Goal: Information Seeking & Learning: Learn about a topic

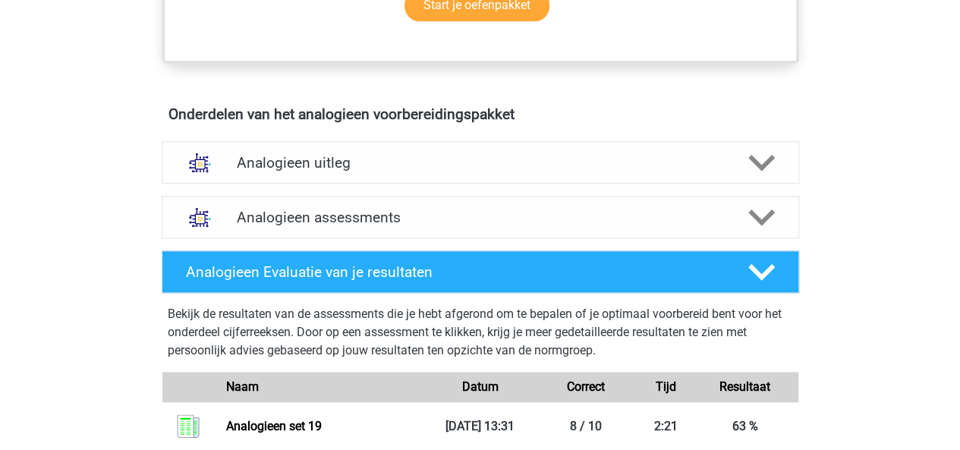
scroll to position [784, 0]
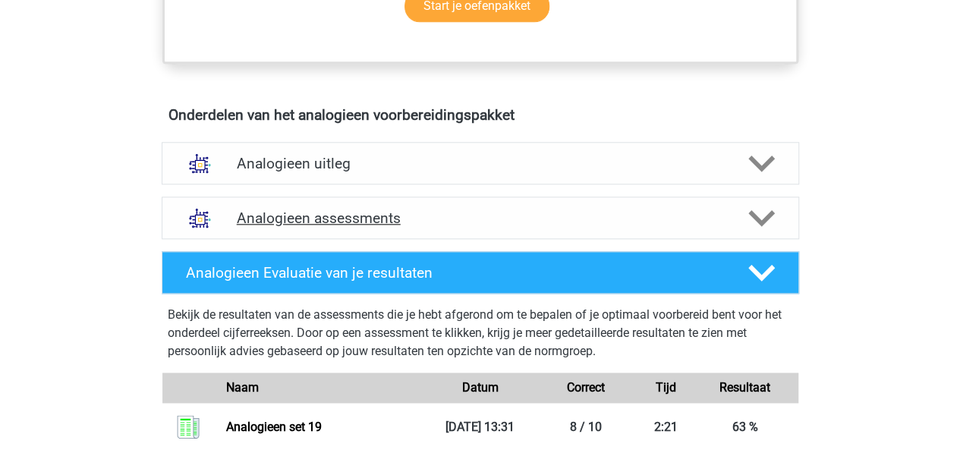
click at [410, 222] on h4 "Analogieen assessments" at bounding box center [480, 217] width 487 height 17
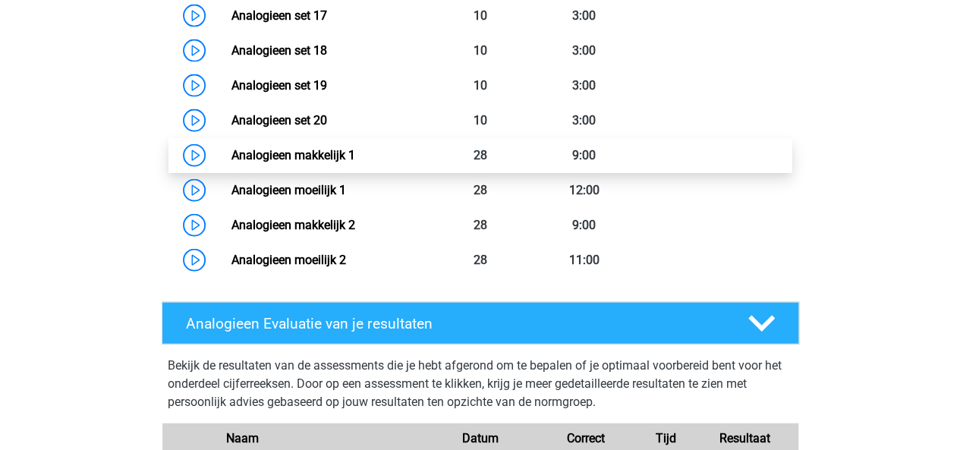
scroll to position [1680, 0]
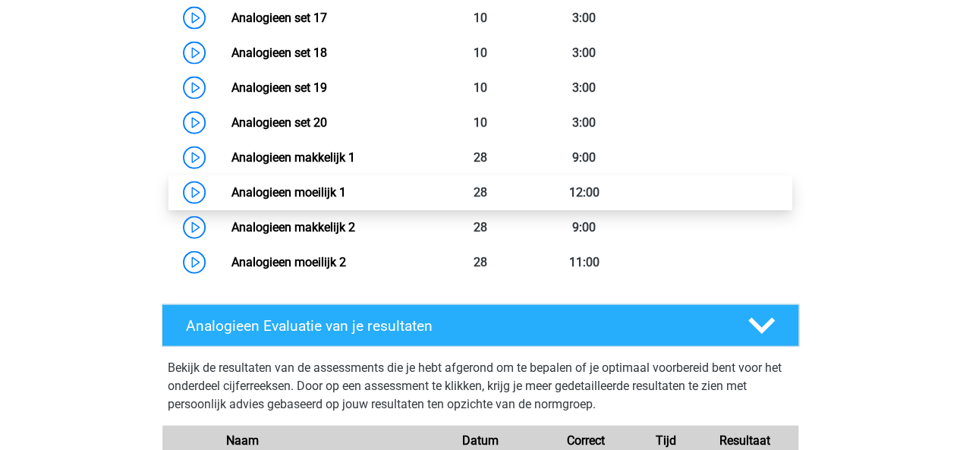
click at [335, 196] on link "Analogieen moeilijk 1" at bounding box center [288, 192] width 115 height 14
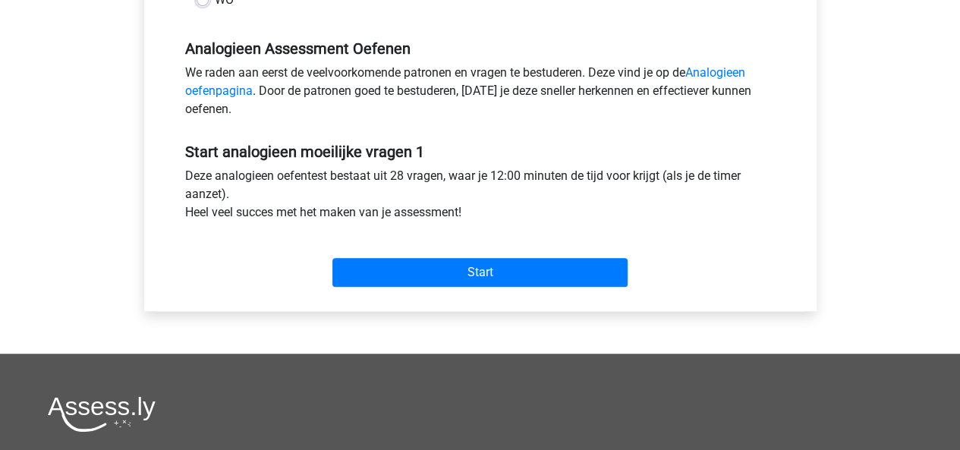
scroll to position [445, 0]
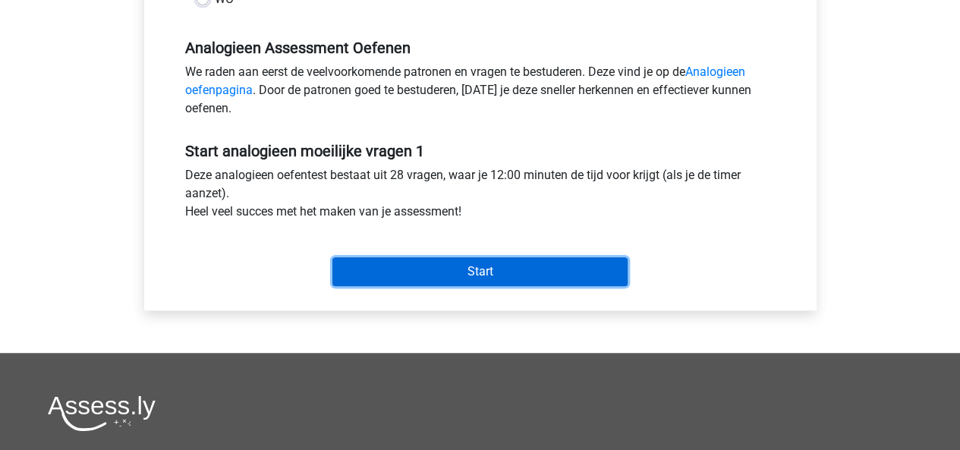
click at [443, 276] on input "Start" at bounding box center [479, 271] width 295 height 29
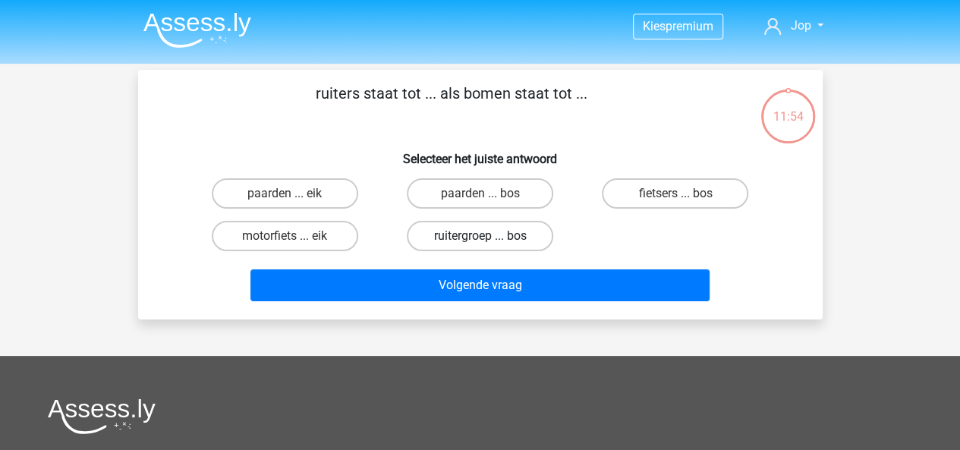
click at [470, 237] on label "ruitergroep ... bos" at bounding box center [480, 236] width 146 height 30
click at [479, 237] on input "ruitergroep ... bos" at bounding box center [484, 241] width 10 height 10
radio input "true"
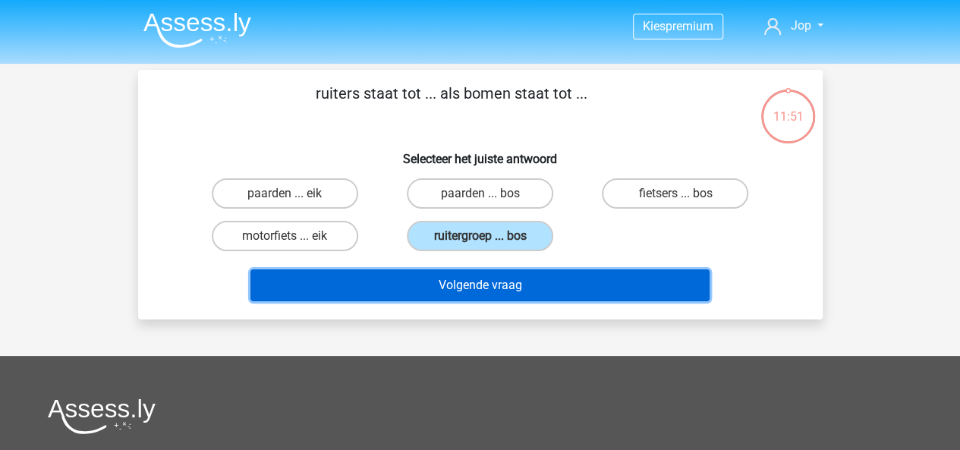
click at [501, 282] on button "Volgende vraag" at bounding box center [479, 285] width 459 height 32
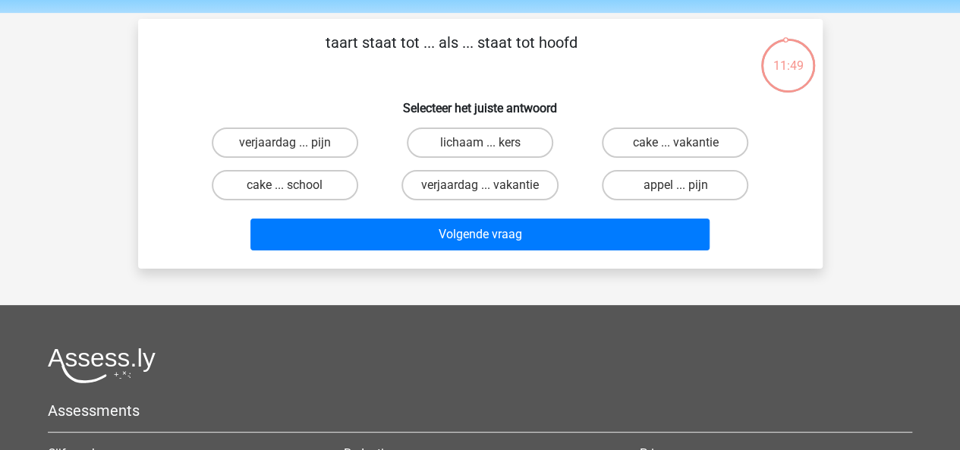
scroll to position [49, 0]
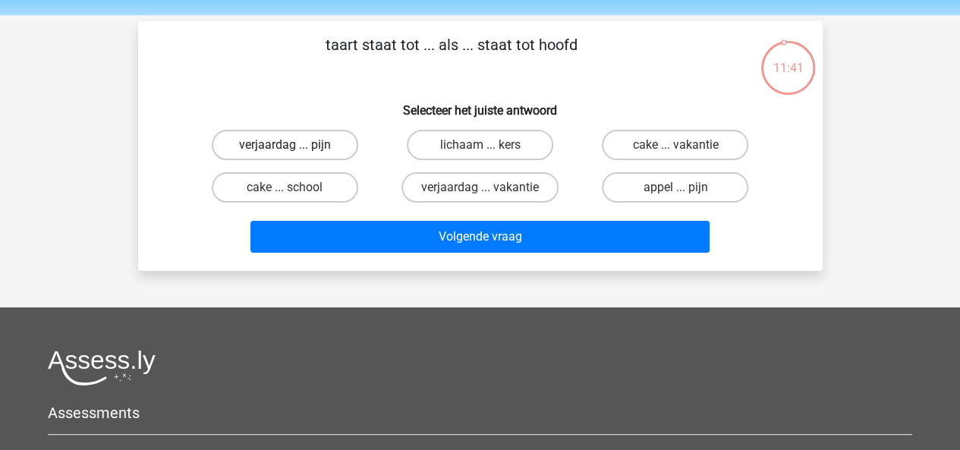
click at [299, 137] on label "verjaardag ... pijn" at bounding box center [285, 145] width 146 height 30
click at [294, 145] on input "verjaardag ... pijn" at bounding box center [289, 150] width 10 height 10
radio input "true"
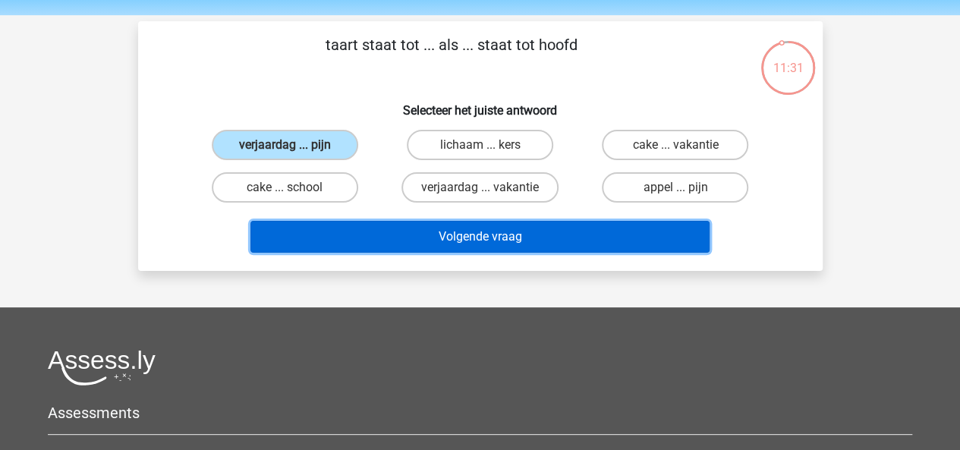
click at [462, 235] on button "Volgende vraag" at bounding box center [479, 237] width 459 height 32
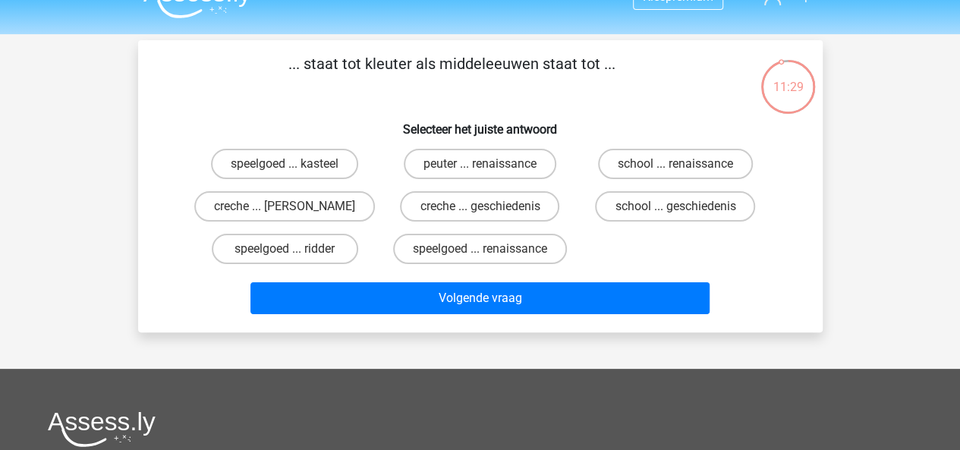
scroll to position [29, 0]
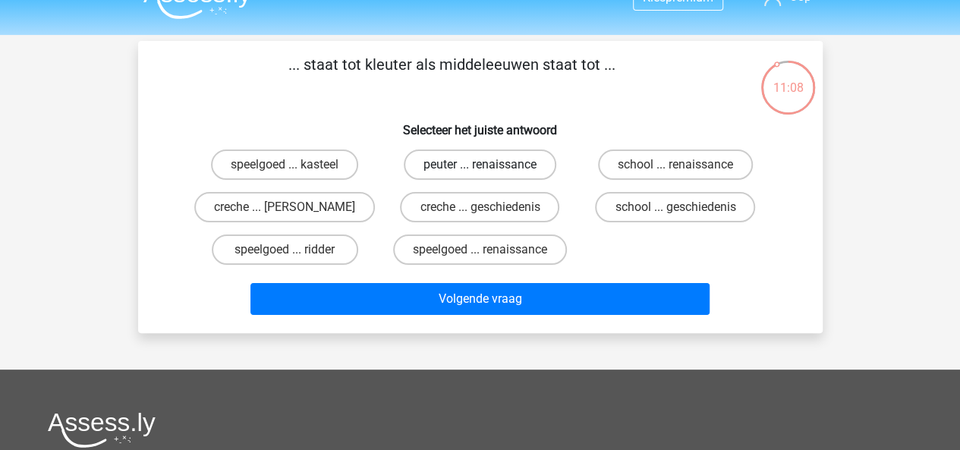
click at [474, 168] on label "peuter ... renaissance" at bounding box center [480, 164] width 152 height 30
click at [479, 168] on input "peuter ... renaissance" at bounding box center [484, 170] width 10 height 10
radio input "true"
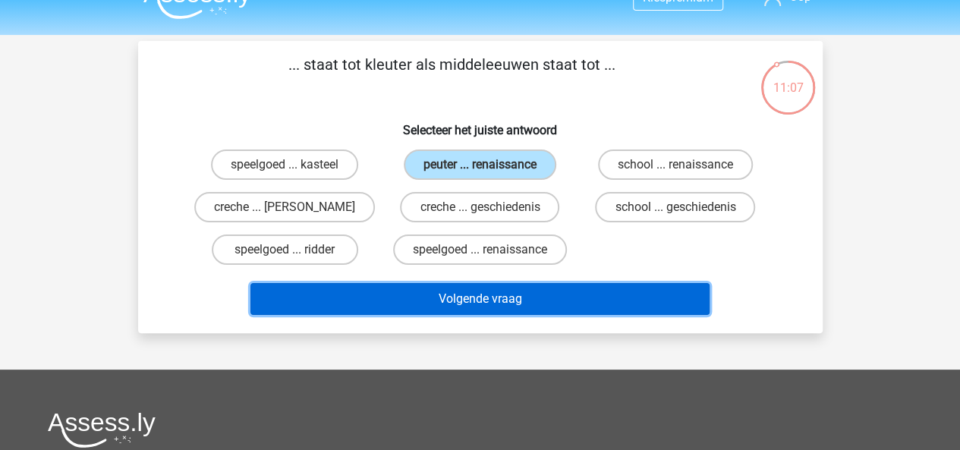
click at [525, 306] on button "Volgende vraag" at bounding box center [479, 299] width 459 height 32
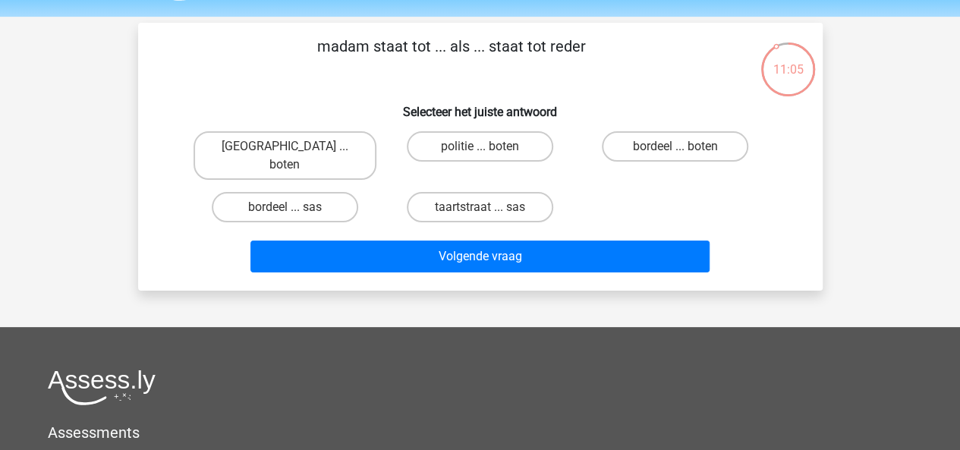
scroll to position [48, 0]
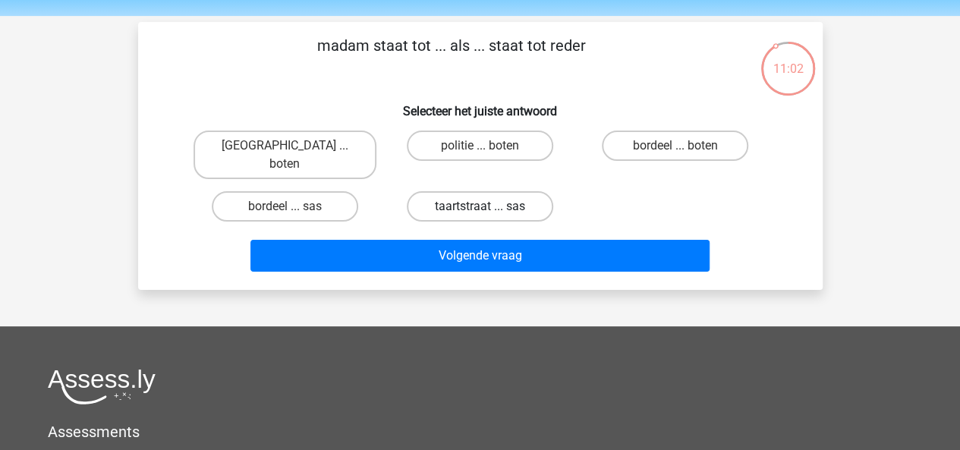
click at [499, 194] on label "taartstraat ... sas" at bounding box center [480, 206] width 146 height 30
click at [489, 206] on input "taartstraat ... sas" at bounding box center [484, 211] width 10 height 10
radio input "true"
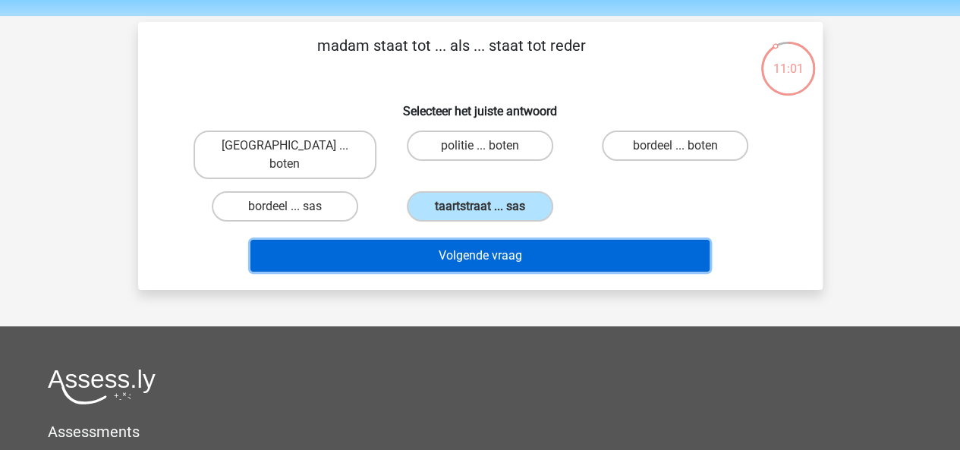
click at [507, 243] on button "Volgende vraag" at bounding box center [479, 256] width 459 height 32
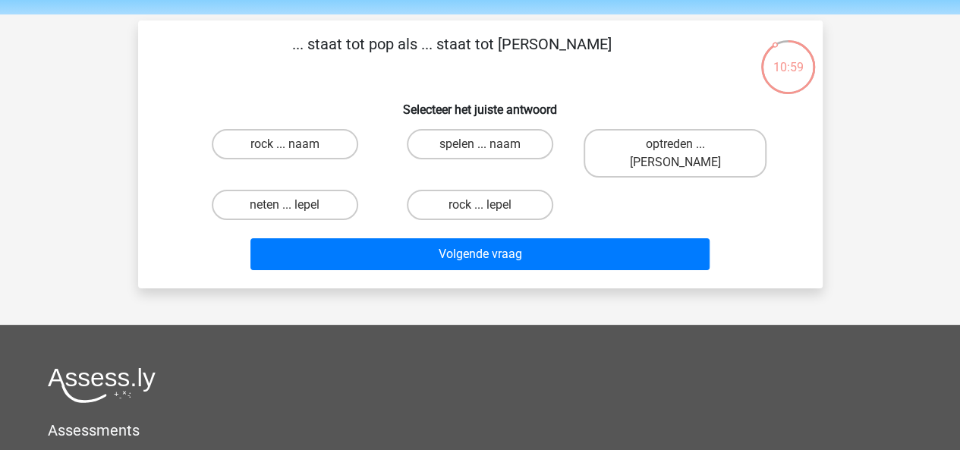
scroll to position [39, 0]
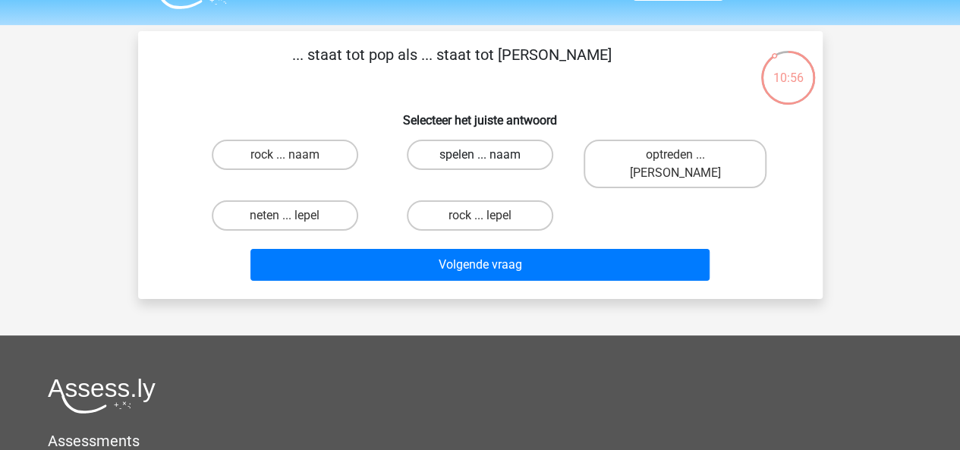
click at [476, 157] on label "spelen ... naam" at bounding box center [480, 155] width 146 height 30
click at [479, 157] on input "spelen ... naam" at bounding box center [484, 160] width 10 height 10
radio input "true"
click at [288, 215] on input "neten ... lepel" at bounding box center [289, 220] width 10 height 10
radio input "true"
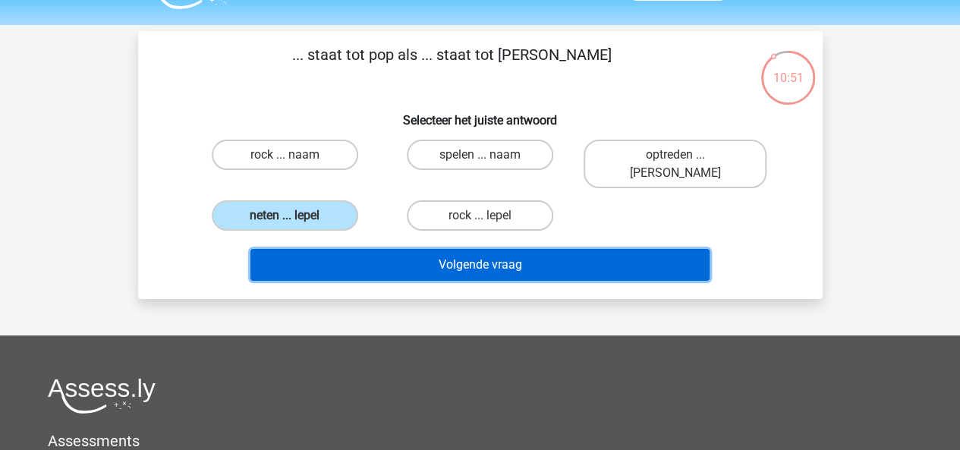
click at [402, 250] on button "Volgende vraag" at bounding box center [479, 265] width 459 height 32
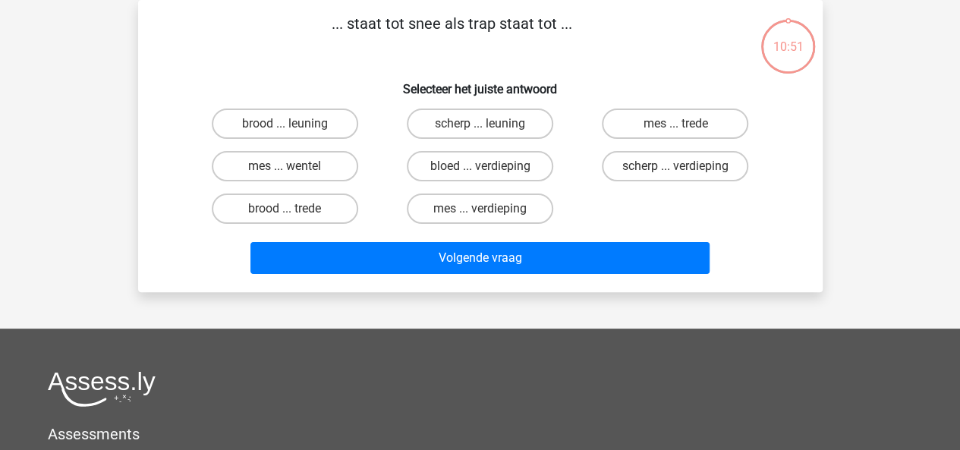
scroll to position [30, 0]
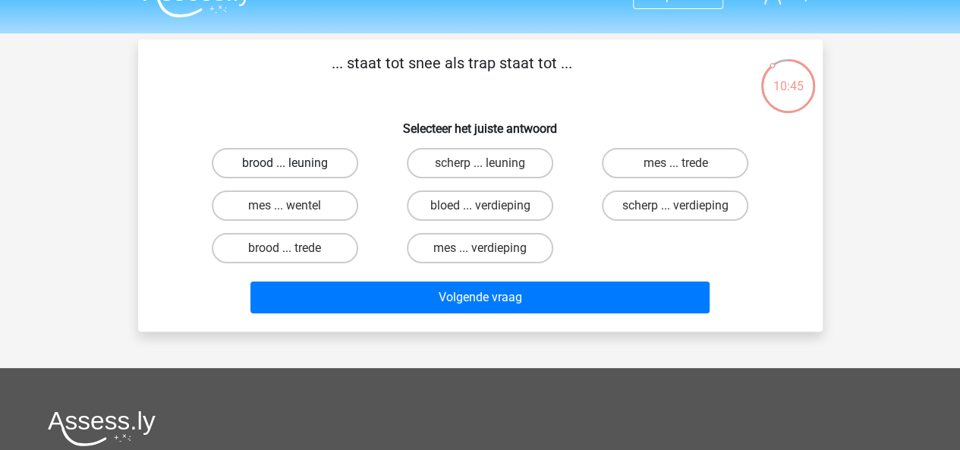
click at [278, 172] on label "brood ... leuning" at bounding box center [285, 163] width 146 height 30
click at [284, 172] on input "brood ... leuning" at bounding box center [289, 168] width 10 height 10
radio input "true"
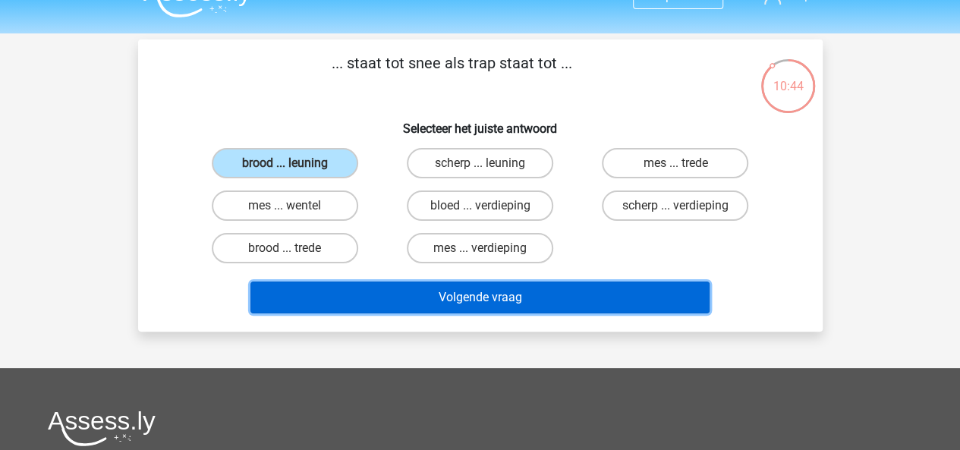
click at [469, 289] on button "Volgende vraag" at bounding box center [479, 297] width 459 height 32
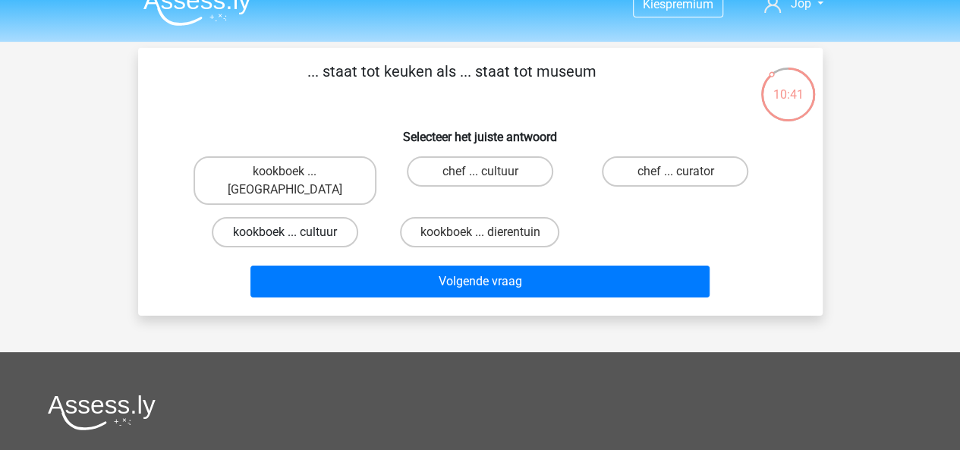
scroll to position [21, 0]
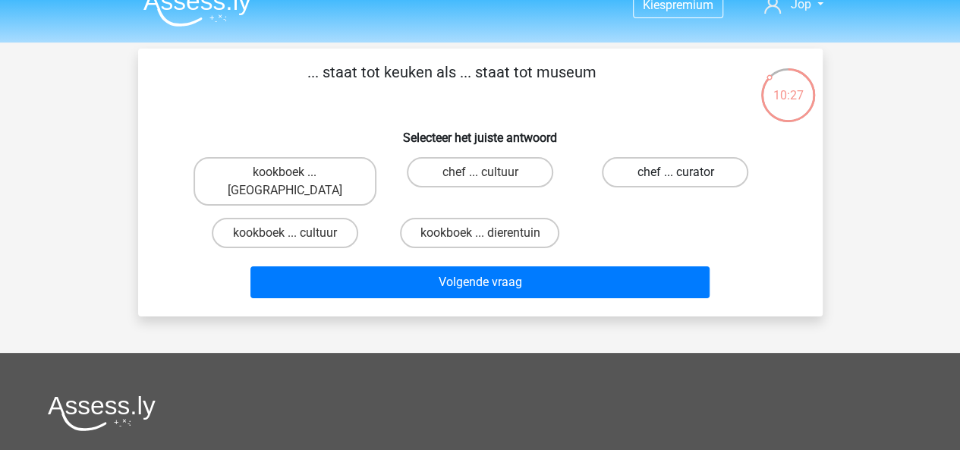
click at [654, 177] on label "chef ... curator" at bounding box center [675, 172] width 146 height 30
click at [675, 177] on input "chef ... curator" at bounding box center [680, 177] width 10 height 10
radio input "true"
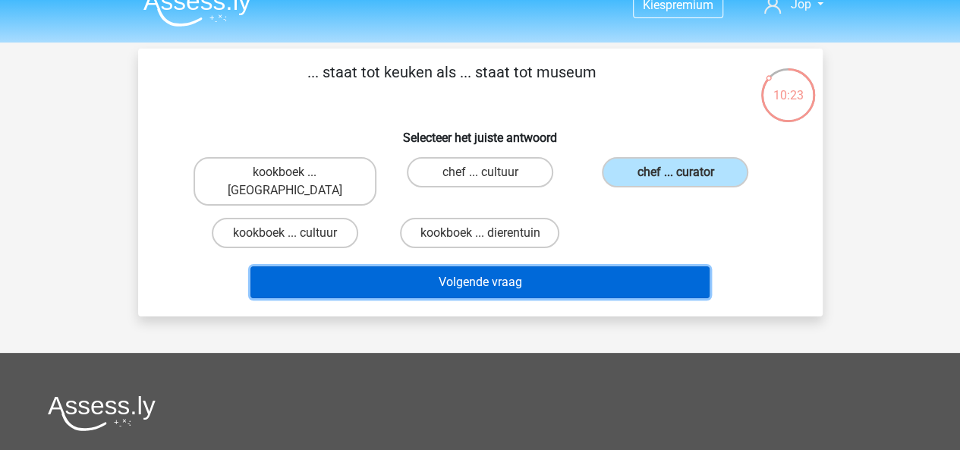
click at [536, 269] on button "Volgende vraag" at bounding box center [479, 282] width 459 height 32
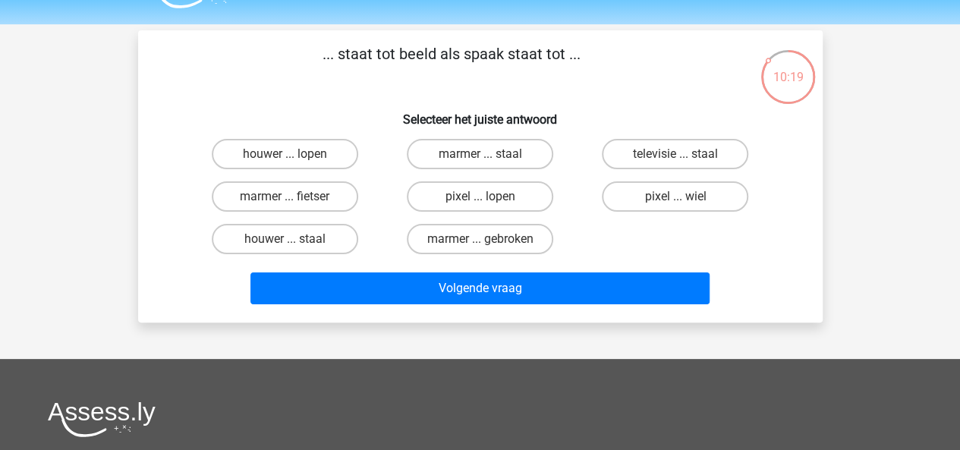
scroll to position [40, 0]
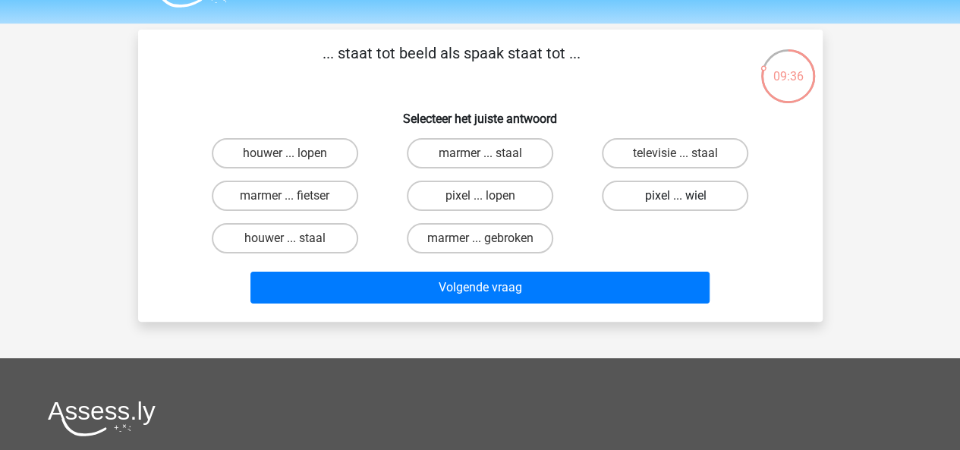
click at [674, 196] on label "pixel ... wiel" at bounding box center [675, 196] width 146 height 30
click at [675, 196] on input "pixel ... wiel" at bounding box center [680, 201] width 10 height 10
radio input "true"
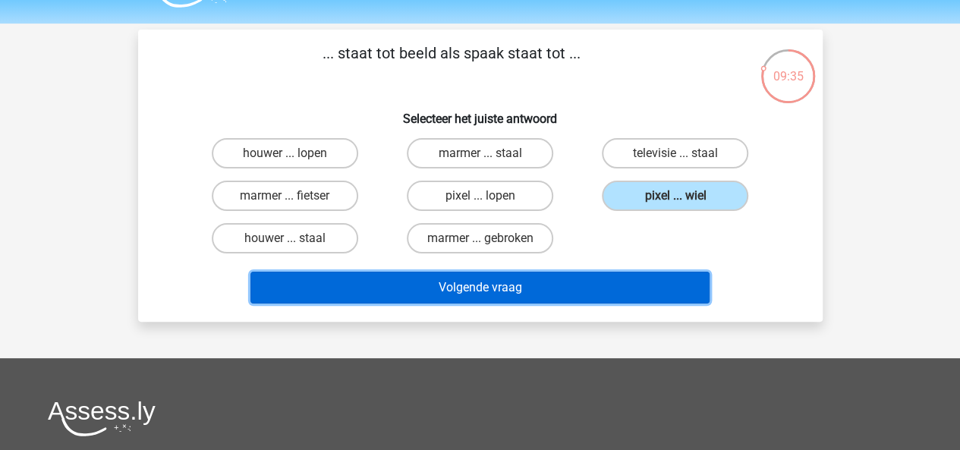
click at [607, 294] on button "Volgende vraag" at bounding box center [479, 288] width 459 height 32
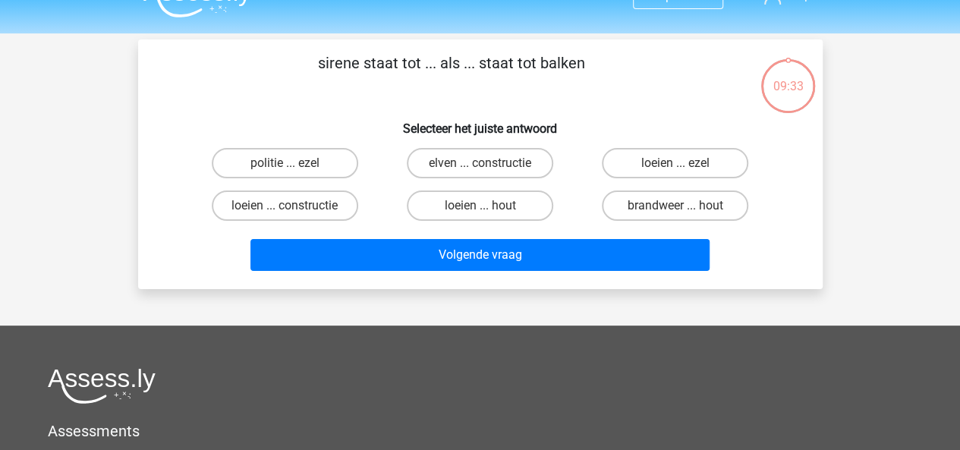
scroll to position [29, 0]
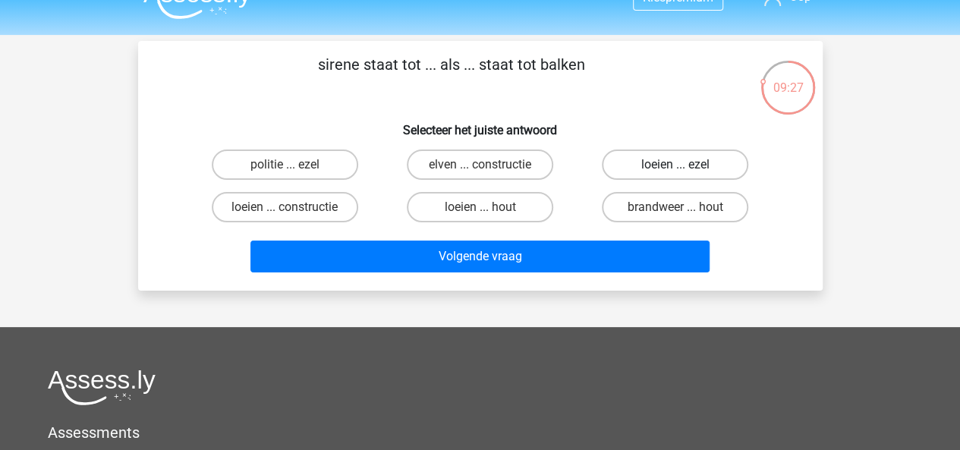
click at [635, 170] on label "loeien ... ezel" at bounding box center [675, 164] width 146 height 30
click at [675, 170] on input "loeien ... ezel" at bounding box center [680, 170] width 10 height 10
radio input "true"
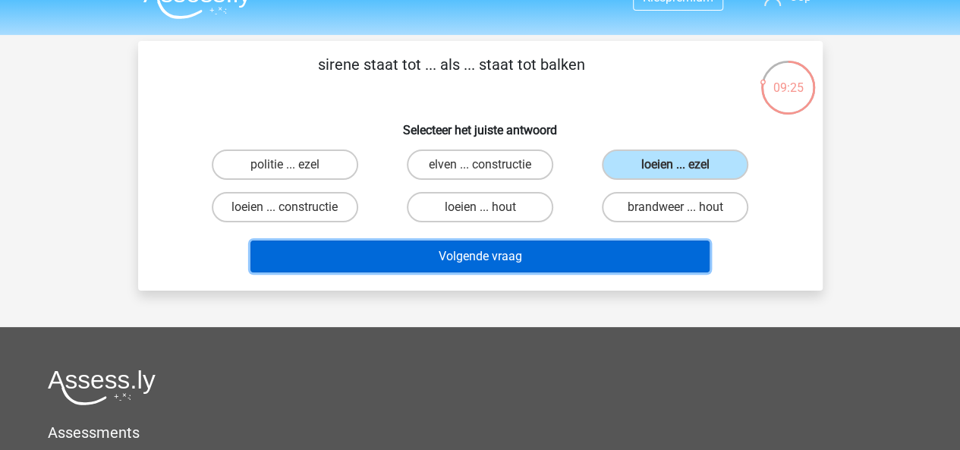
click at [543, 262] on button "Volgende vraag" at bounding box center [479, 256] width 459 height 32
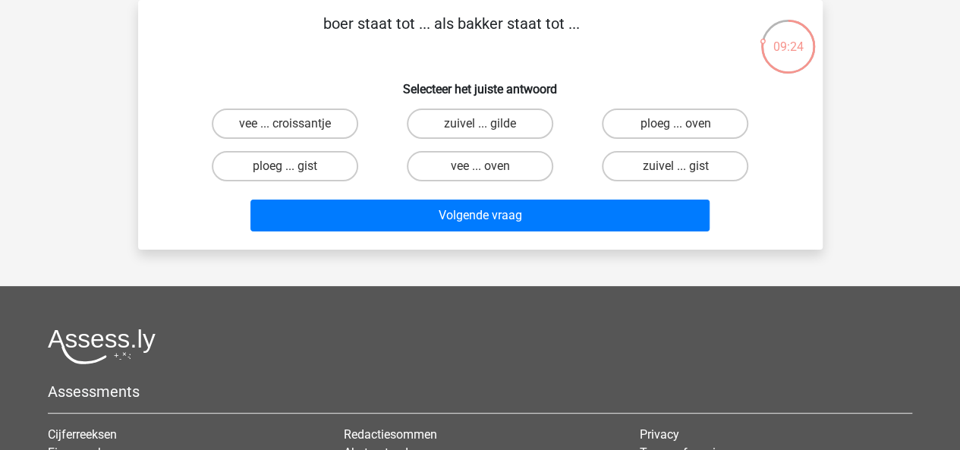
scroll to position [38, 0]
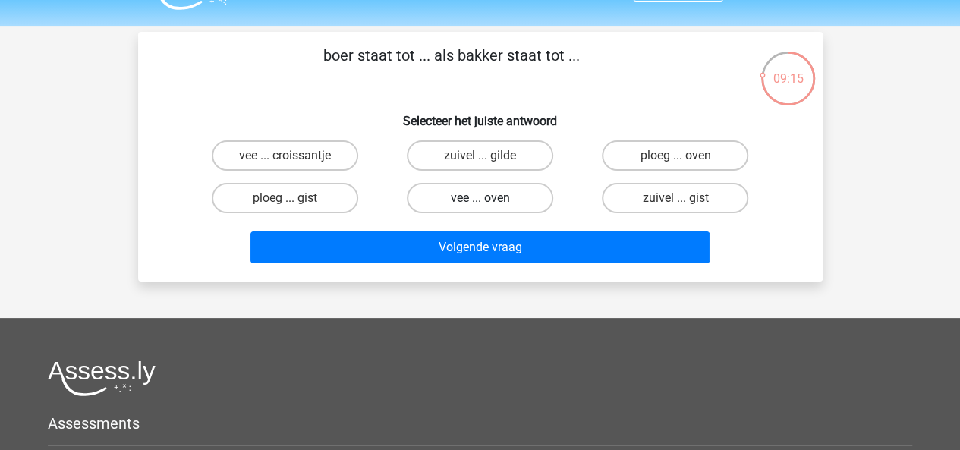
click at [461, 206] on label "vee ... oven" at bounding box center [480, 198] width 146 height 30
click at [479, 206] on input "vee ... oven" at bounding box center [484, 203] width 10 height 10
radio input "true"
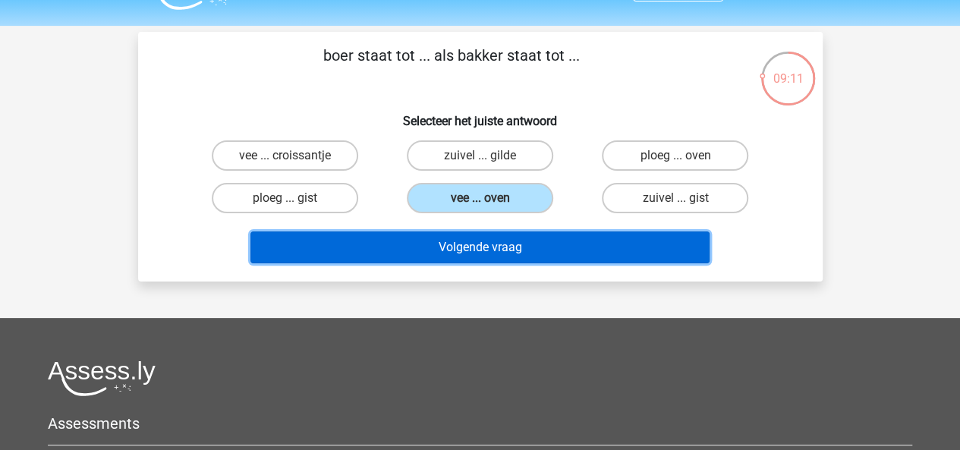
click at [527, 254] on button "Volgende vraag" at bounding box center [479, 247] width 459 height 32
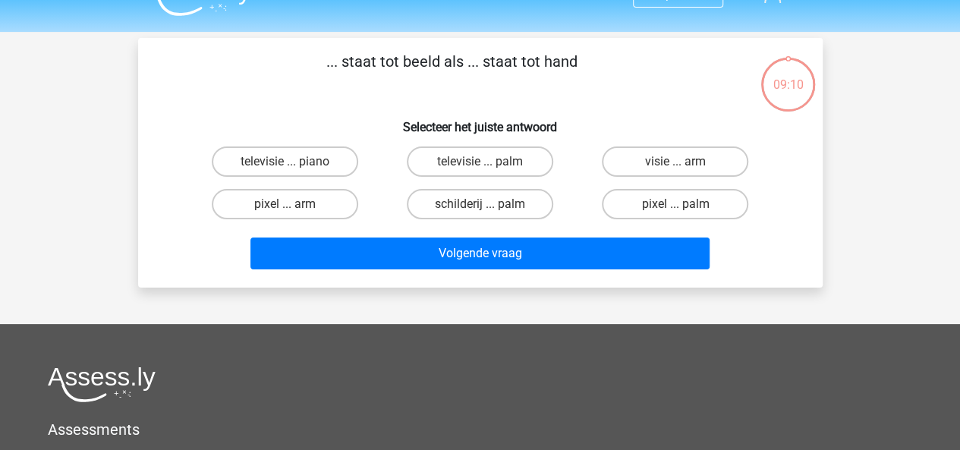
scroll to position [30, 0]
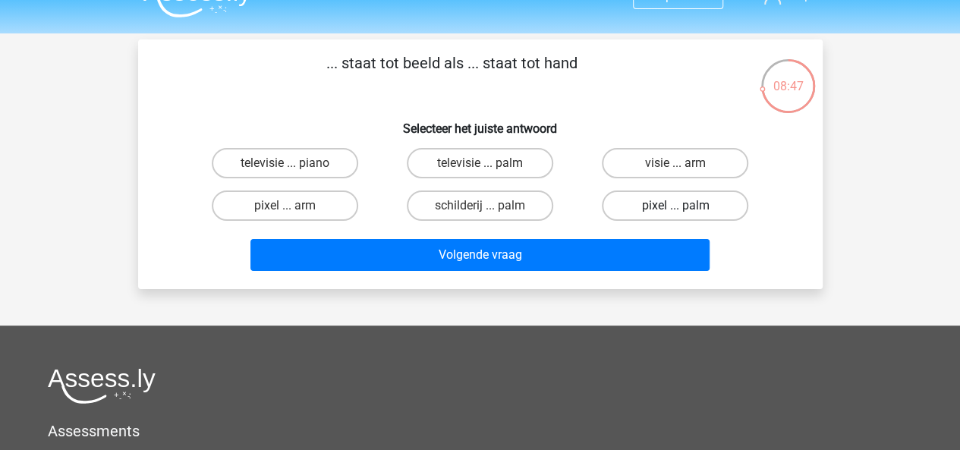
click at [687, 206] on label "pixel ... palm" at bounding box center [675, 205] width 146 height 30
click at [685, 206] on input "pixel ... palm" at bounding box center [680, 211] width 10 height 10
radio input "true"
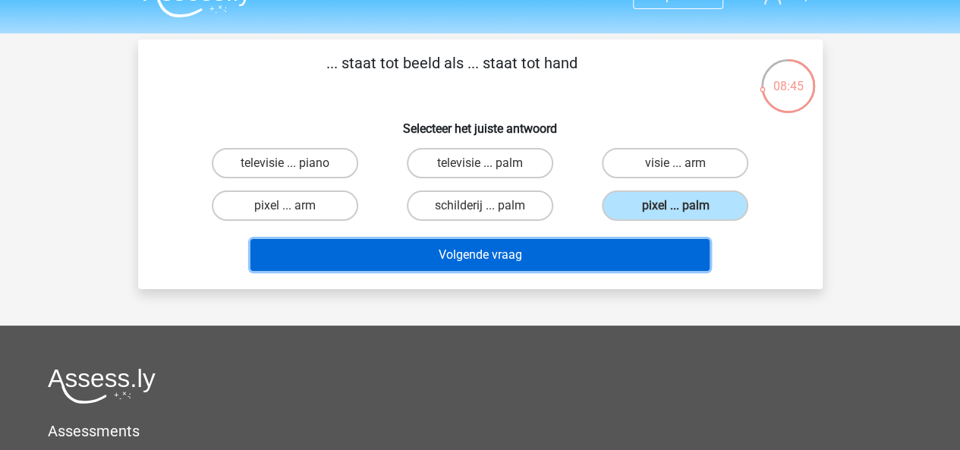
click at [613, 259] on button "Volgende vraag" at bounding box center [479, 255] width 459 height 32
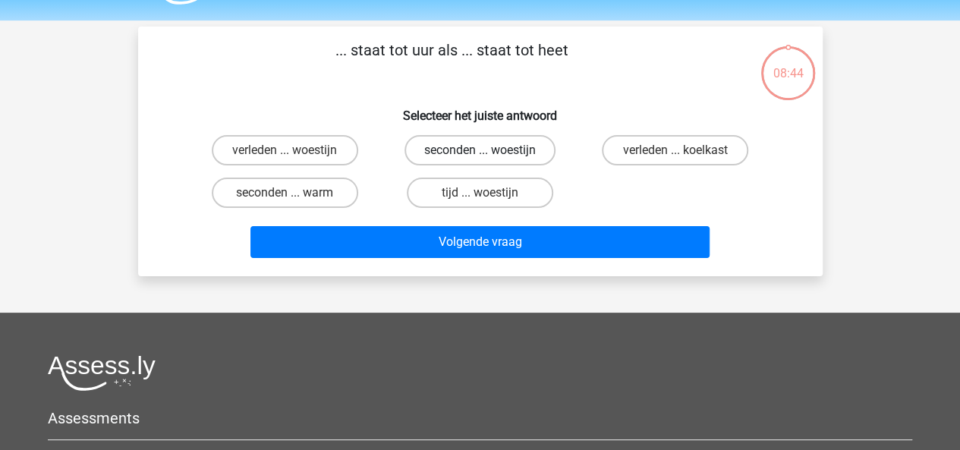
scroll to position [42, 0]
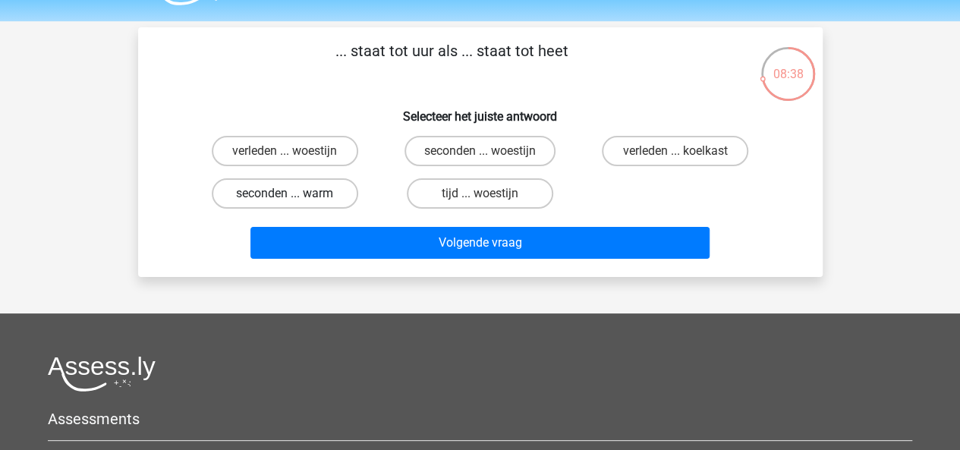
click at [300, 203] on label "seconden ... warm" at bounding box center [285, 193] width 146 height 30
click at [294, 203] on input "seconden ... warm" at bounding box center [289, 198] width 10 height 10
radio input "true"
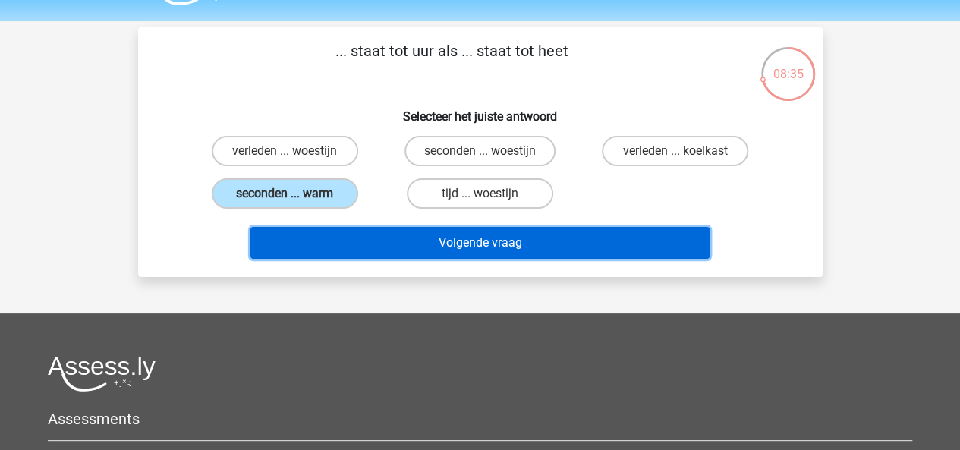
click at [466, 245] on button "Volgende vraag" at bounding box center [479, 243] width 459 height 32
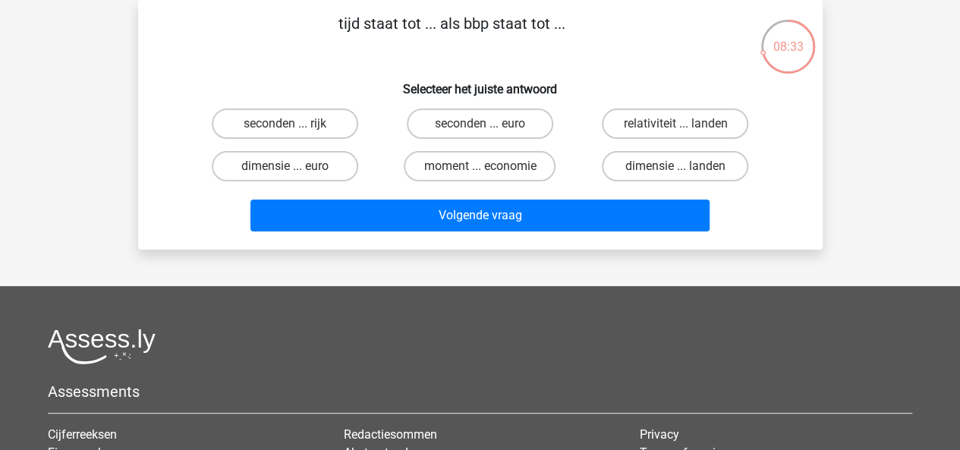
scroll to position [34, 0]
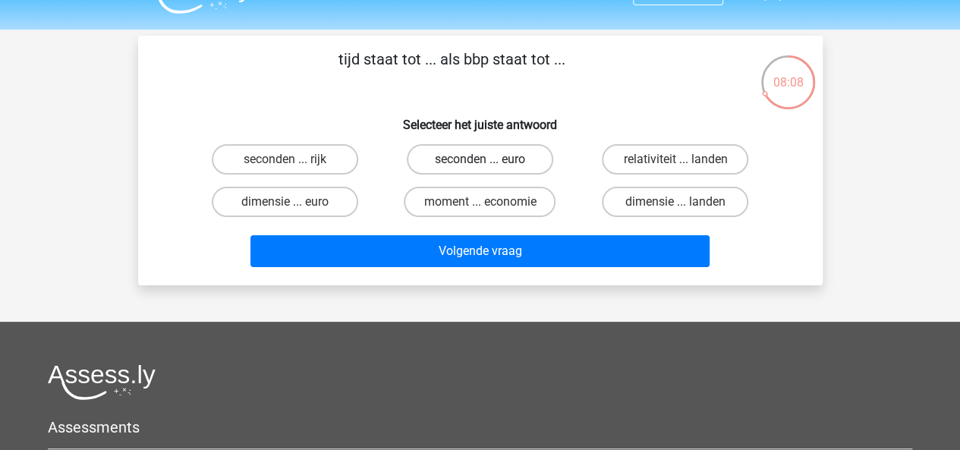
click at [486, 158] on label "seconden ... euro" at bounding box center [480, 159] width 146 height 30
click at [486, 159] on input "seconden ... euro" at bounding box center [484, 164] width 10 height 10
radio input "true"
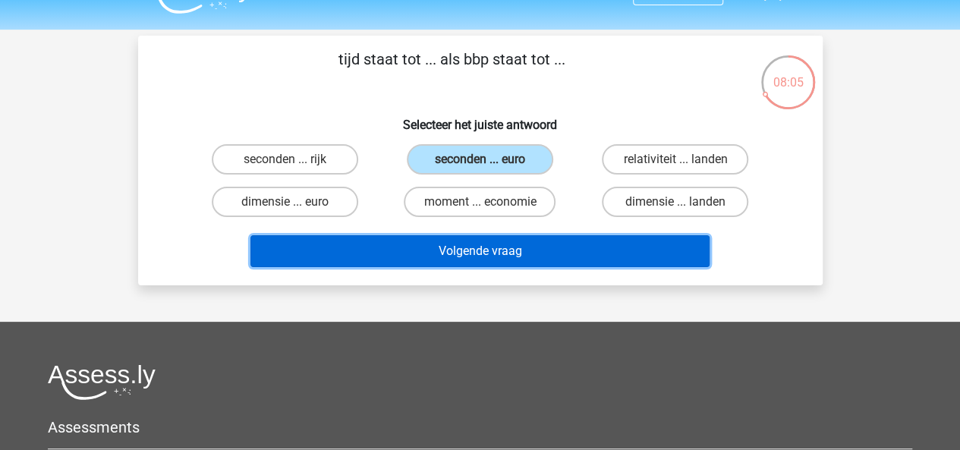
click at [555, 252] on button "Volgende vraag" at bounding box center [479, 251] width 459 height 32
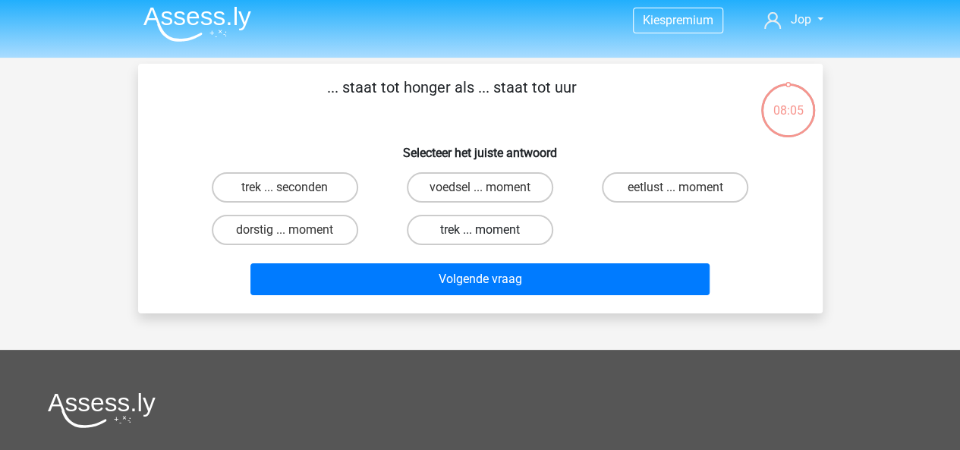
scroll to position [5, 0]
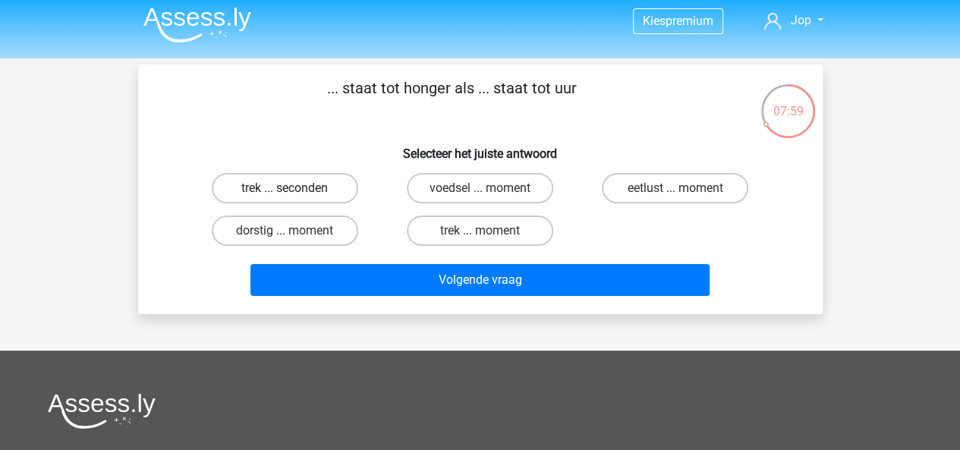
click at [301, 192] on label "trek ... seconden" at bounding box center [285, 188] width 146 height 30
click at [294, 192] on input "trek ... seconden" at bounding box center [289, 193] width 10 height 10
radio input "true"
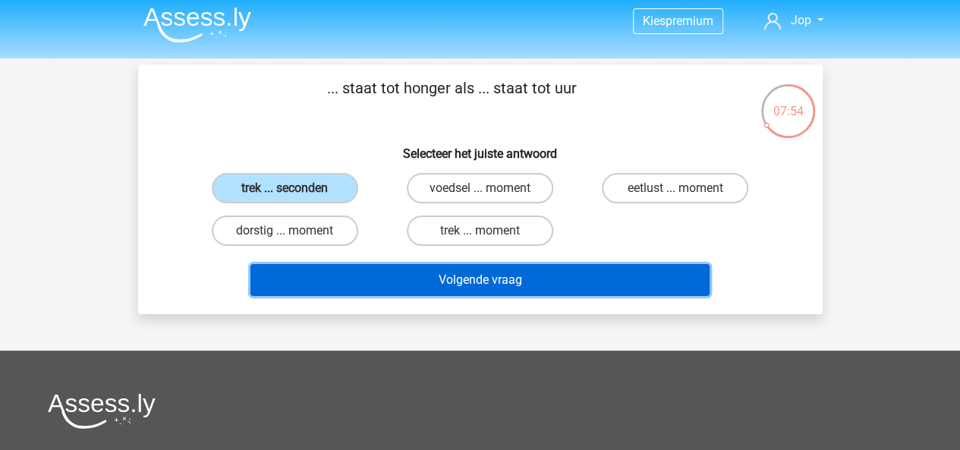
click at [450, 293] on button "Volgende vraag" at bounding box center [479, 280] width 459 height 32
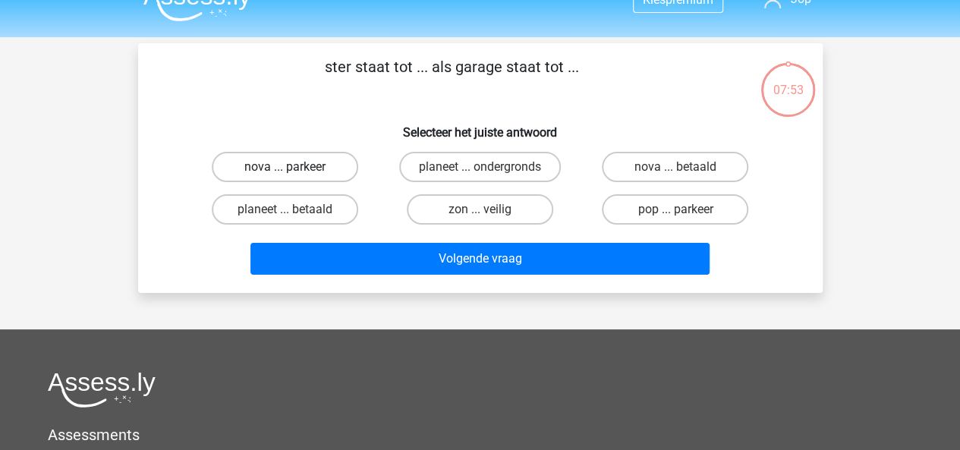
scroll to position [23, 0]
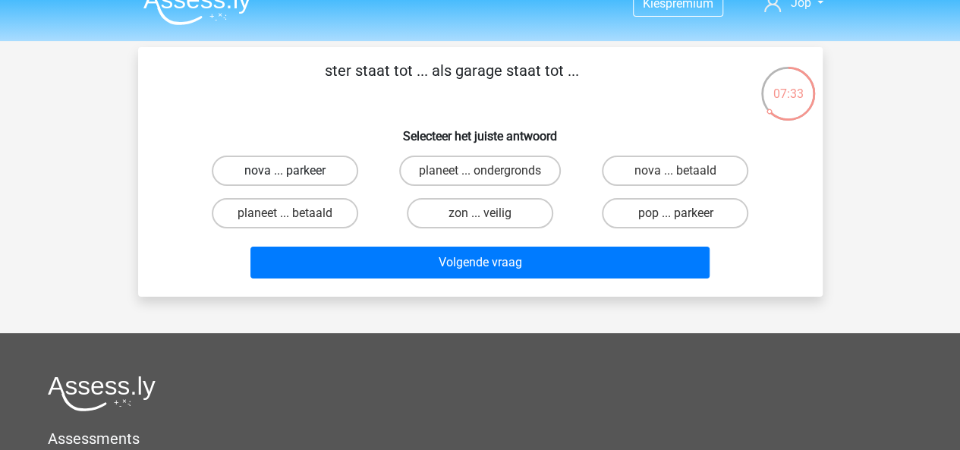
click at [287, 168] on label "nova ... parkeer" at bounding box center [285, 171] width 146 height 30
click at [287, 171] on input "nova ... parkeer" at bounding box center [289, 176] width 10 height 10
radio input "true"
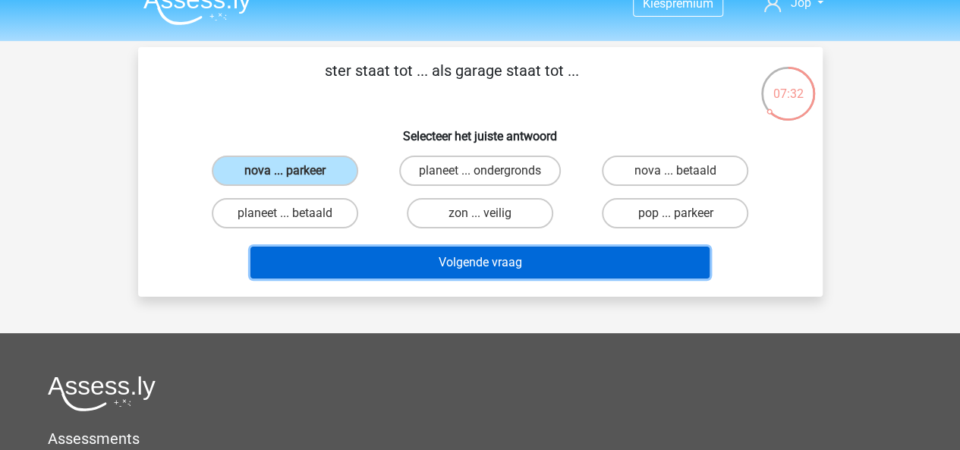
click at [445, 263] on button "Volgende vraag" at bounding box center [479, 263] width 459 height 32
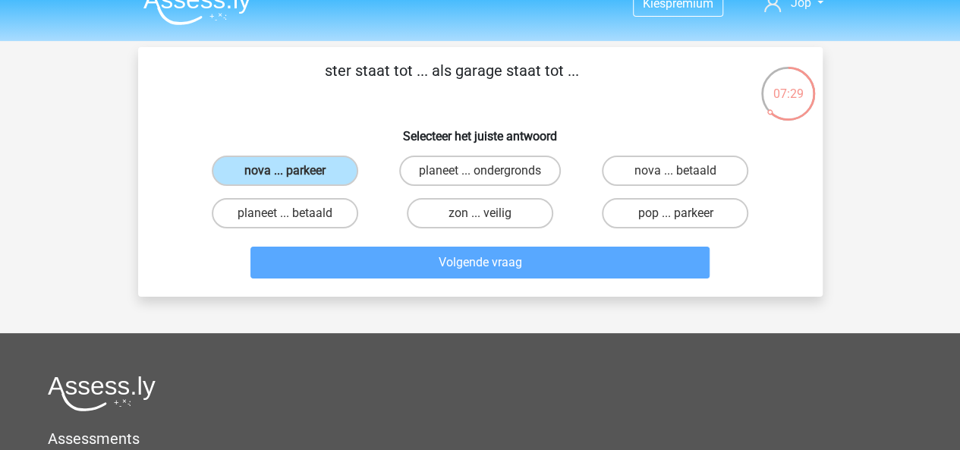
scroll to position [0, 0]
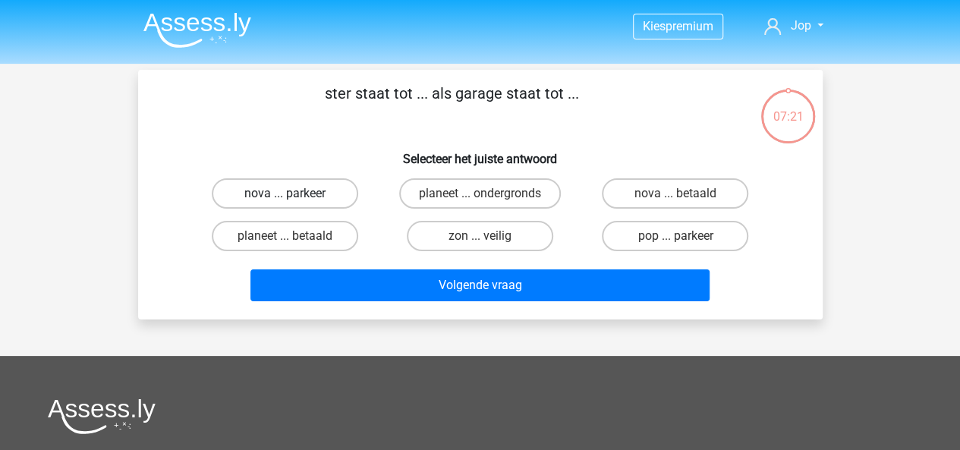
click at [341, 188] on label "nova ... parkeer" at bounding box center [285, 193] width 146 height 30
click at [294, 193] on input "nova ... parkeer" at bounding box center [289, 198] width 10 height 10
radio input "true"
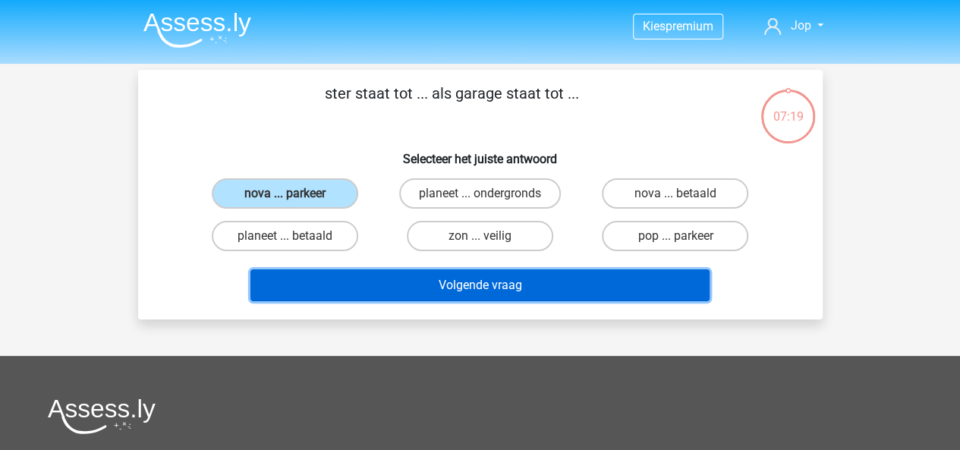
click at [490, 280] on button "Volgende vraag" at bounding box center [479, 285] width 459 height 32
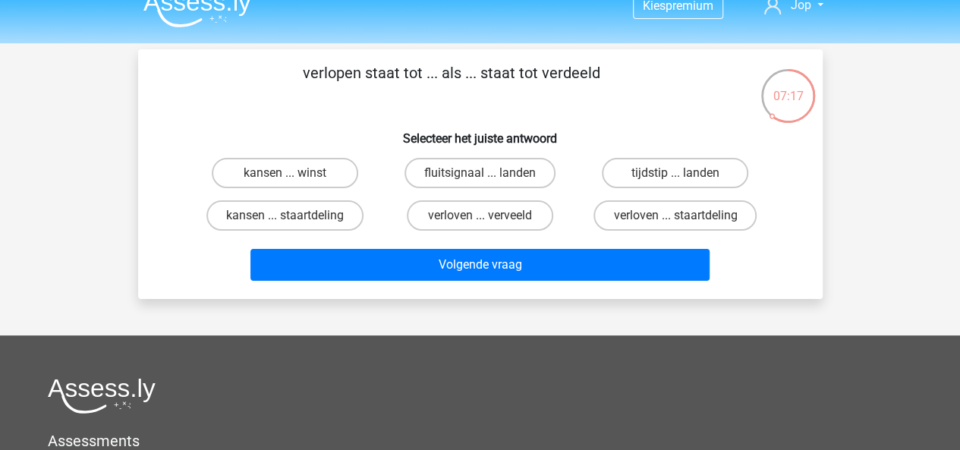
scroll to position [14, 0]
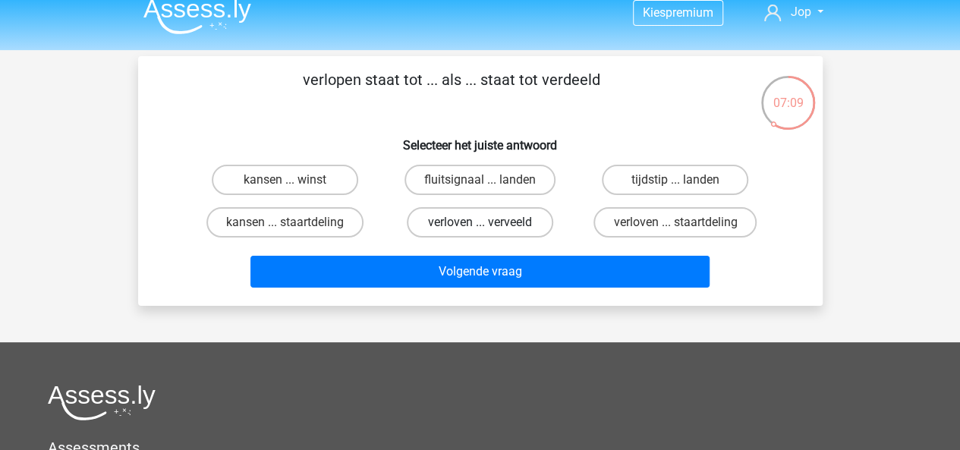
click at [463, 222] on label "verloven ... verveeld" at bounding box center [480, 222] width 146 height 30
click at [479, 222] on input "verloven ... verveeld" at bounding box center [484, 227] width 10 height 10
radio input "true"
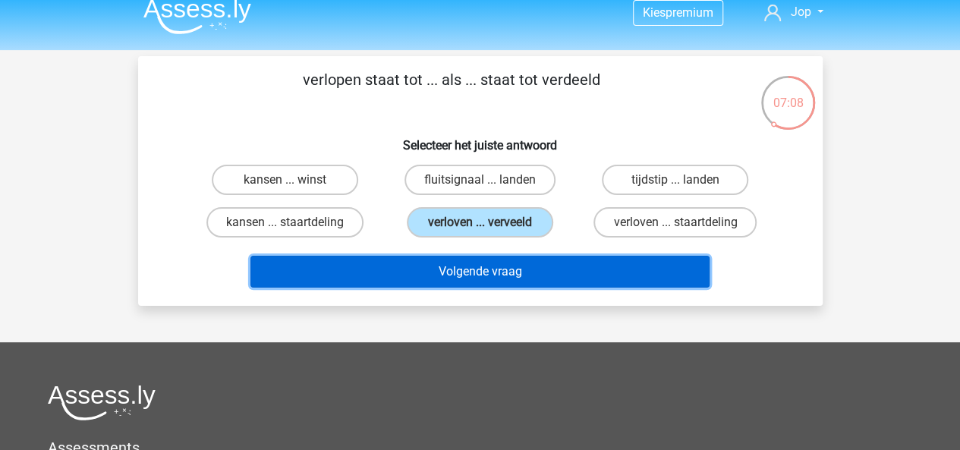
click at [496, 262] on button "Volgende vraag" at bounding box center [479, 272] width 459 height 32
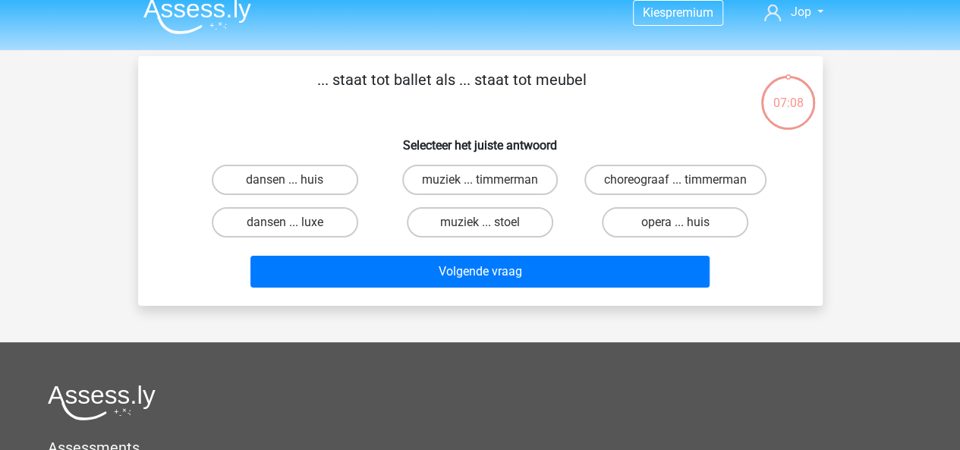
scroll to position [70, 0]
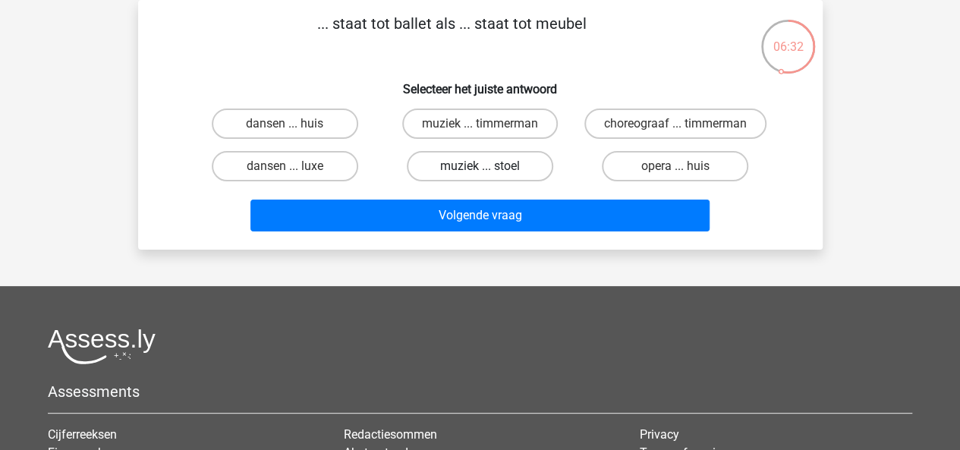
click at [491, 181] on label "muziek ... stoel" at bounding box center [480, 166] width 146 height 30
click at [489, 176] on input "muziek ... stoel" at bounding box center [484, 171] width 10 height 10
radio input "true"
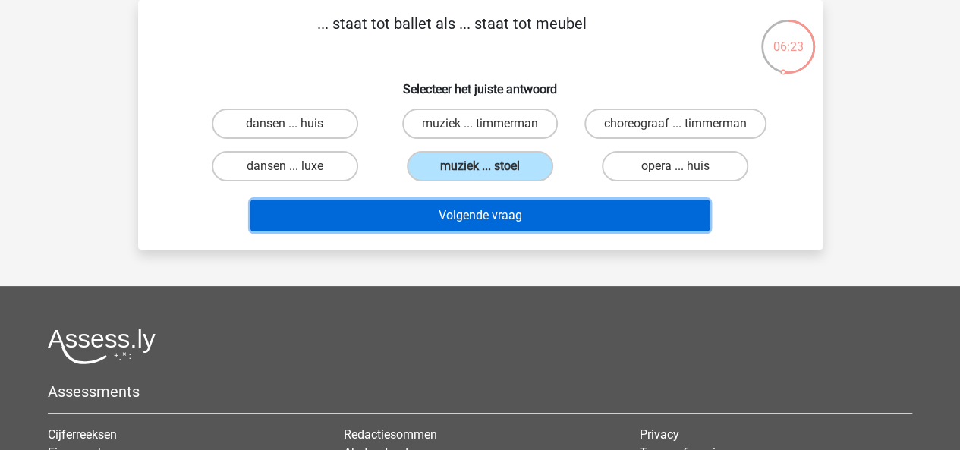
click at [527, 231] on button "Volgende vraag" at bounding box center [479, 216] width 459 height 32
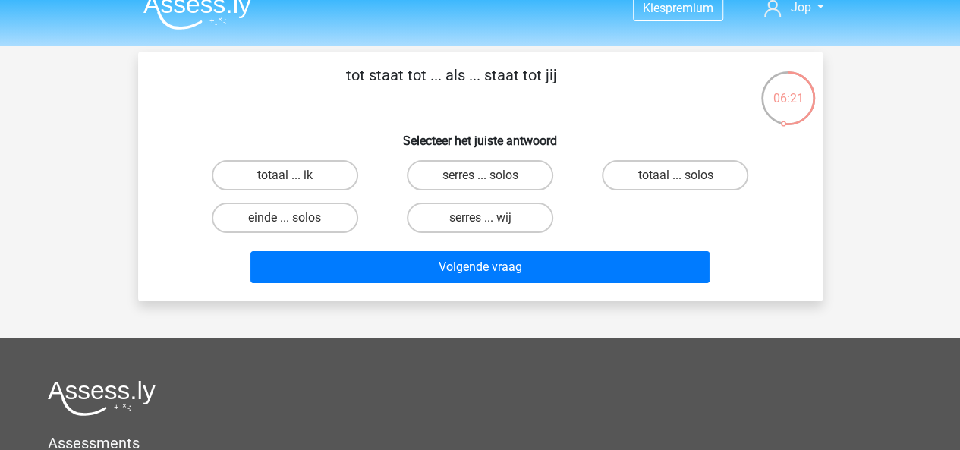
scroll to position [17, 0]
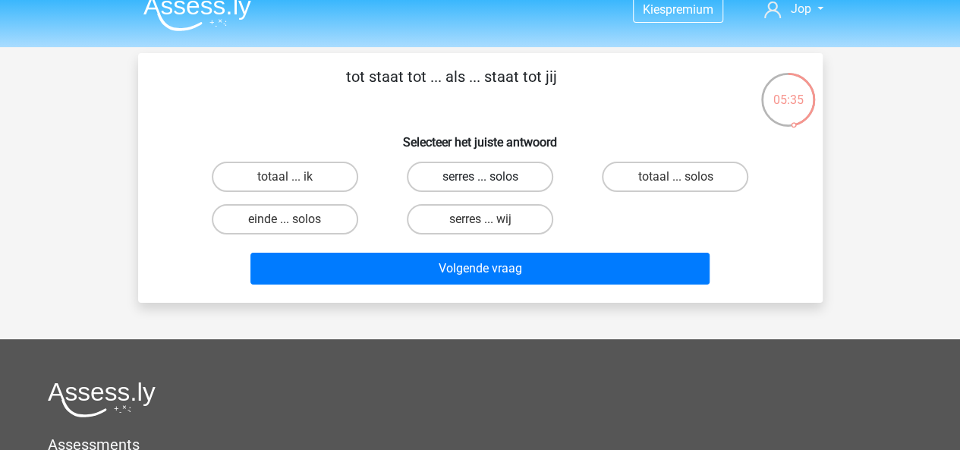
click at [494, 171] on label "serres ... solos" at bounding box center [480, 177] width 146 height 30
click at [489, 177] on input "serres ... solos" at bounding box center [484, 182] width 10 height 10
radio input "true"
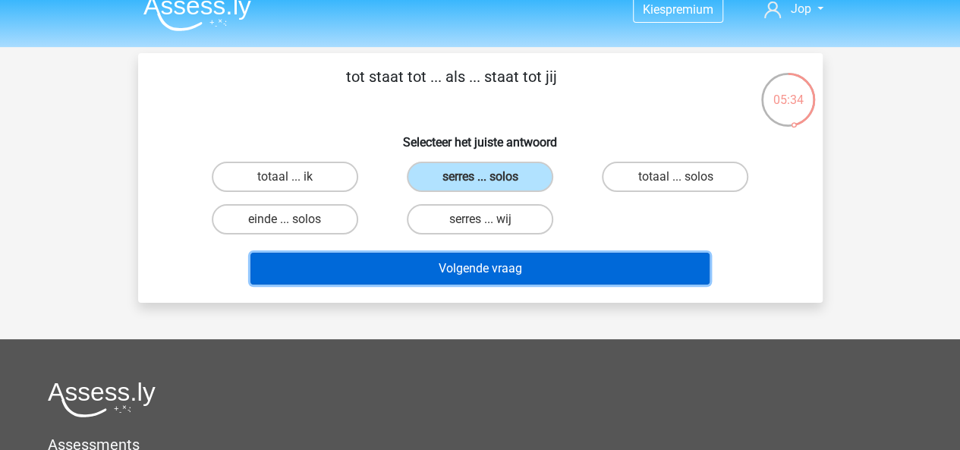
click at [499, 266] on button "Volgende vraag" at bounding box center [479, 269] width 459 height 32
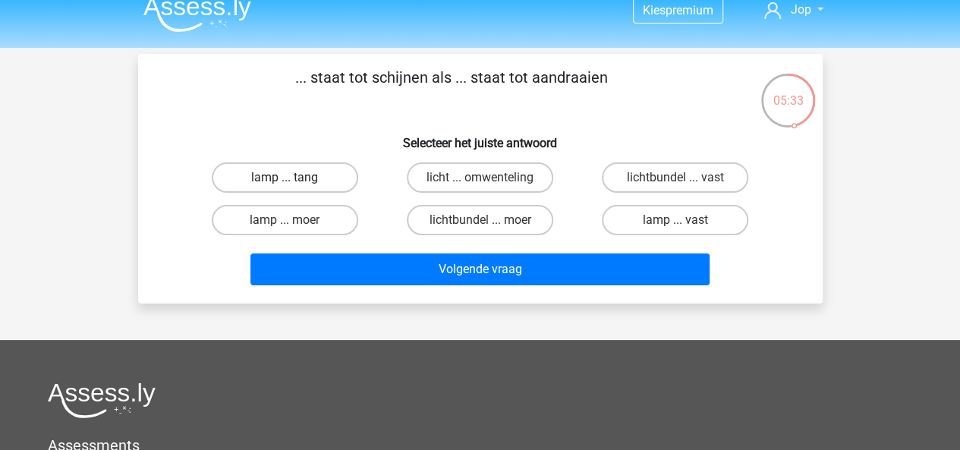
scroll to position [15, 0]
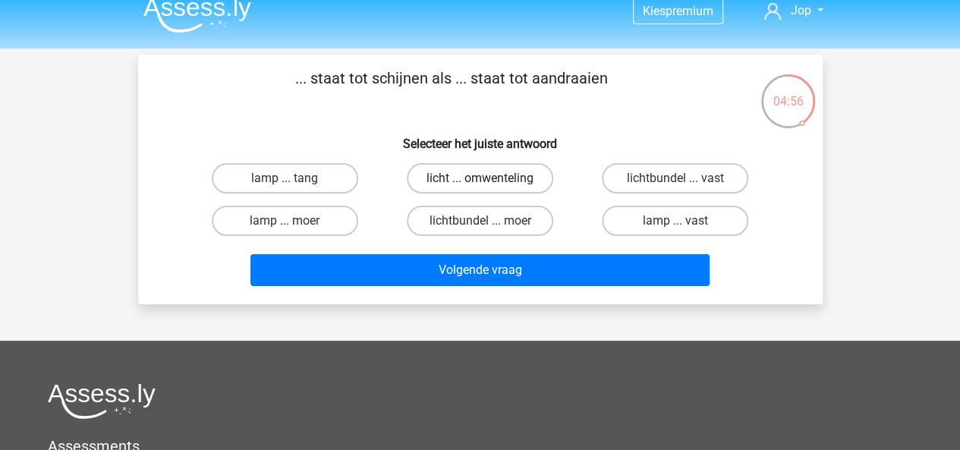
click at [476, 186] on label "licht ... omwenteling" at bounding box center [480, 178] width 146 height 30
click at [479, 186] on input "licht ... omwenteling" at bounding box center [484, 183] width 10 height 10
radio input "true"
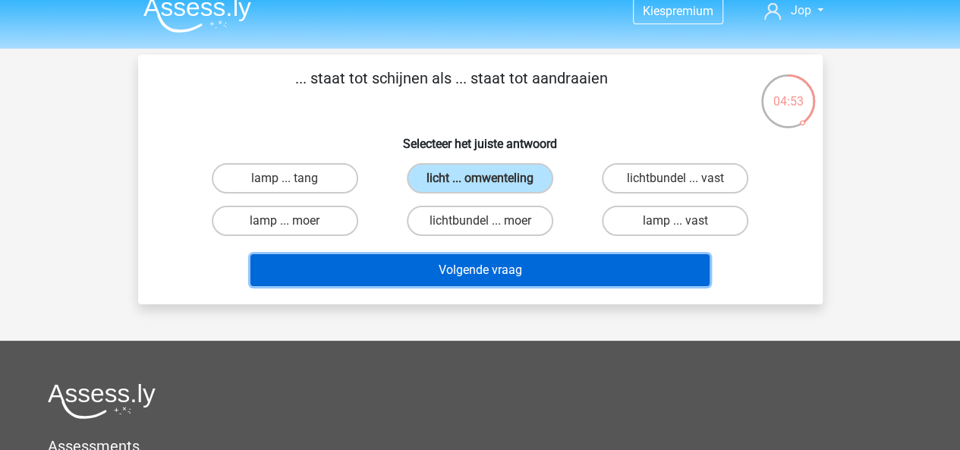
click at [510, 266] on button "Volgende vraag" at bounding box center [479, 270] width 459 height 32
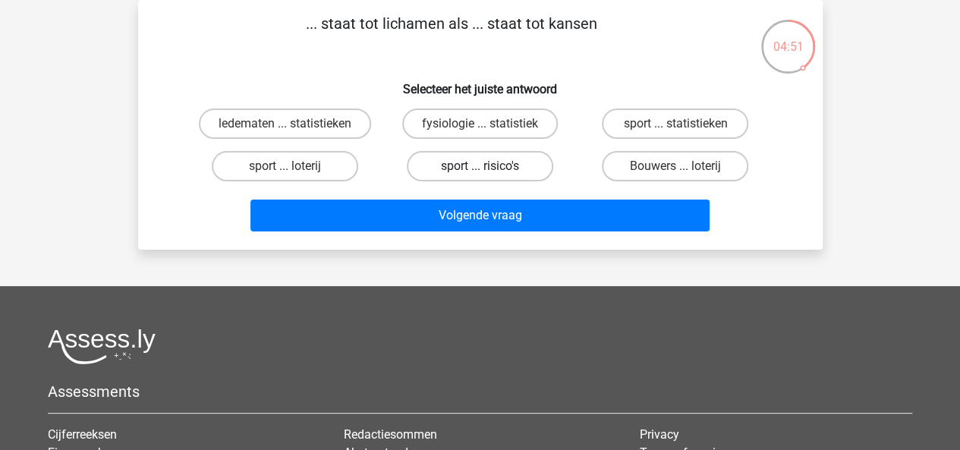
scroll to position [0, 0]
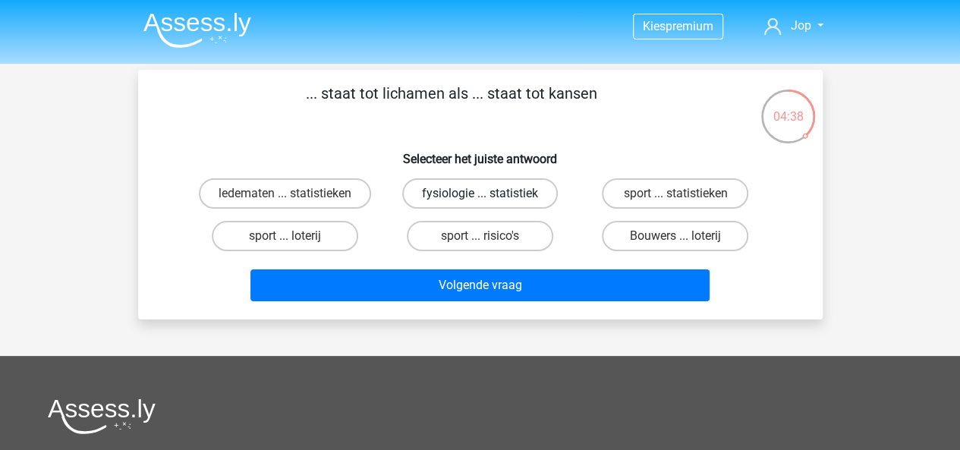
click at [459, 201] on label "fysiologie ... statistiek" at bounding box center [480, 193] width 156 height 30
click at [479, 201] on input "fysiologie ... statistiek" at bounding box center [484, 198] width 10 height 10
radio input "true"
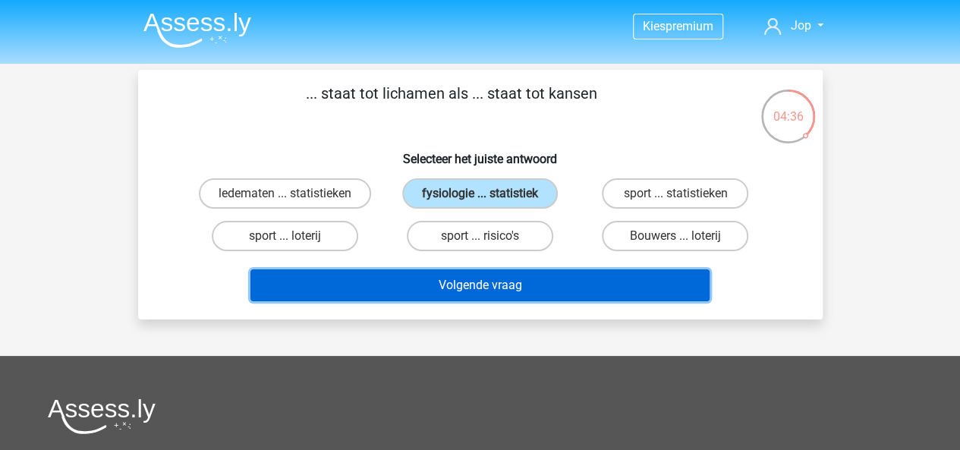
click at [552, 297] on button "Volgende vraag" at bounding box center [479, 285] width 459 height 32
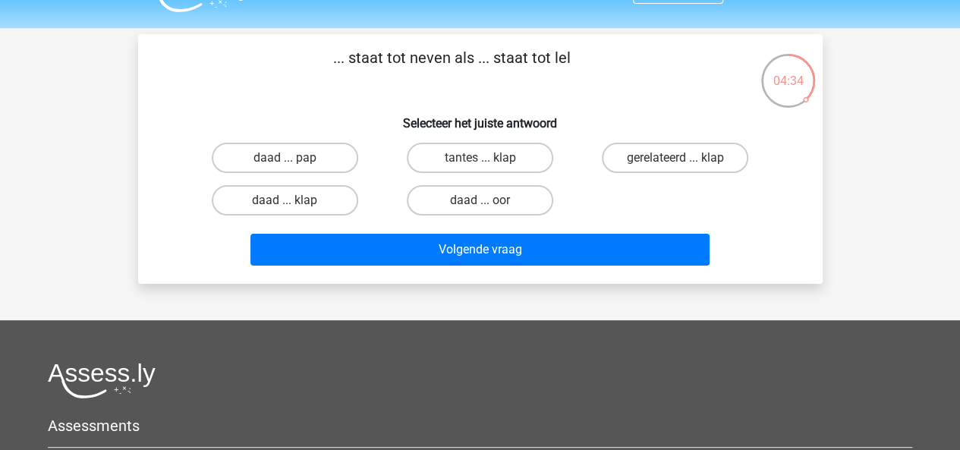
scroll to position [35, 0]
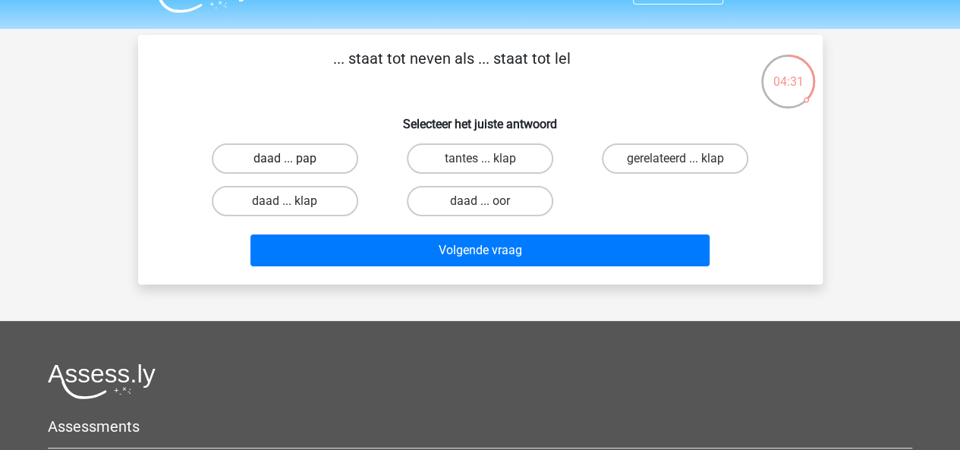
click at [266, 168] on label "daad ... pap" at bounding box center [285, 158] width 146 height 30
click at [284, 168] on input "daad ... pap" at bounding box center [289, 164] width 10 height 10
radio input "true"
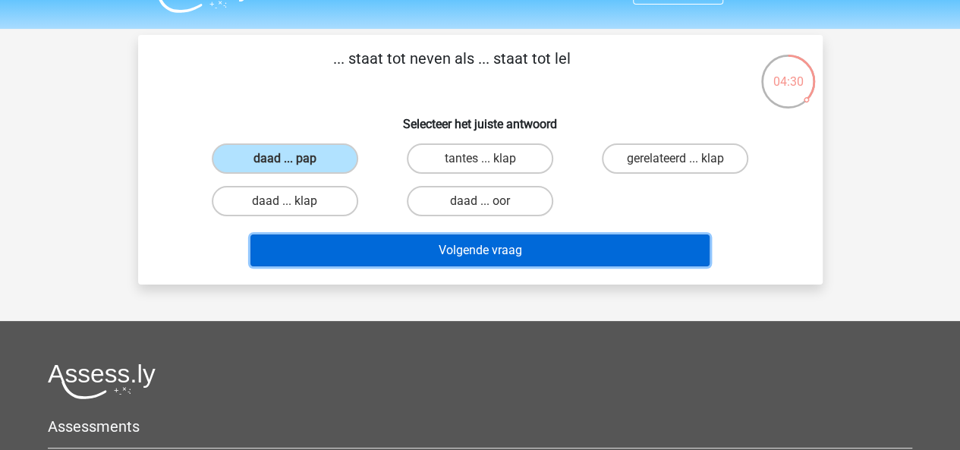
click at [454, 251] on button "Volgende vraag" at bounding box center [479, 250] width 459 height 32
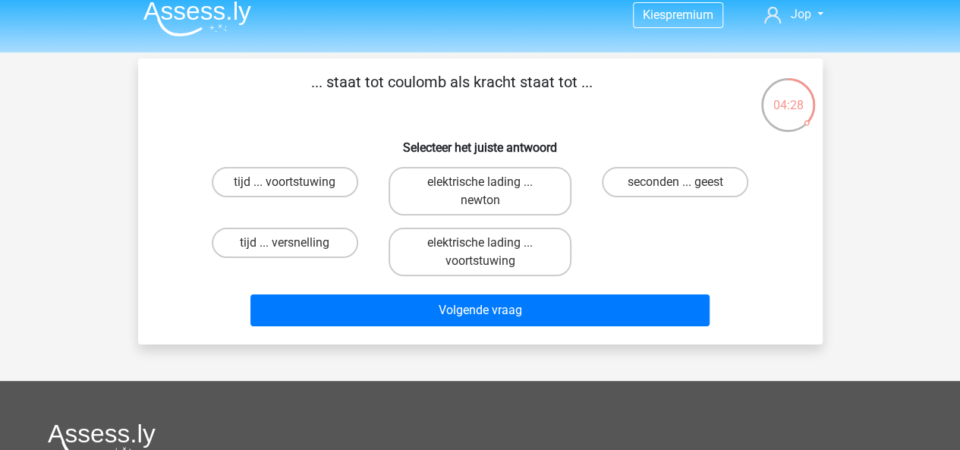
scroll to position [11, 0]
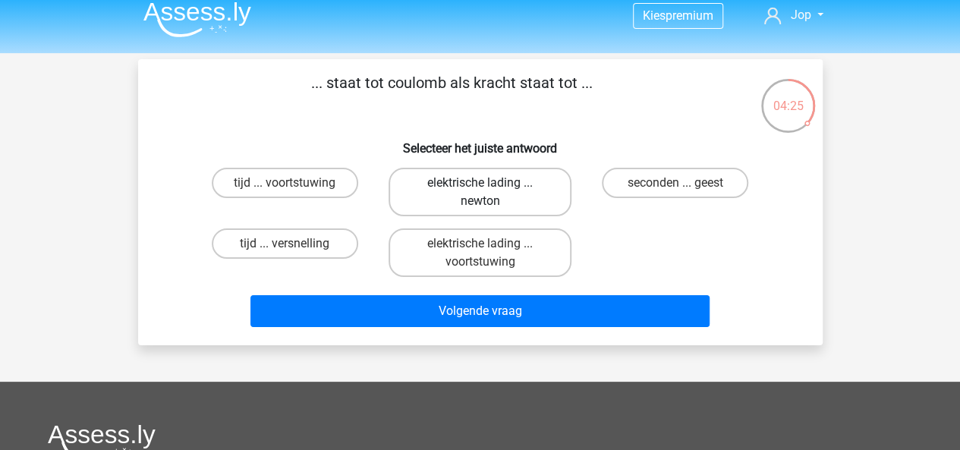
click at [454, 193] on label "elektrische lading ... newton" at bounding box center [479, 192] width 183 height 49
click at [479, 193] on input "elektrische lading ... newton" at bounding box center [484, 188] width 10 height 10
radio input "true"
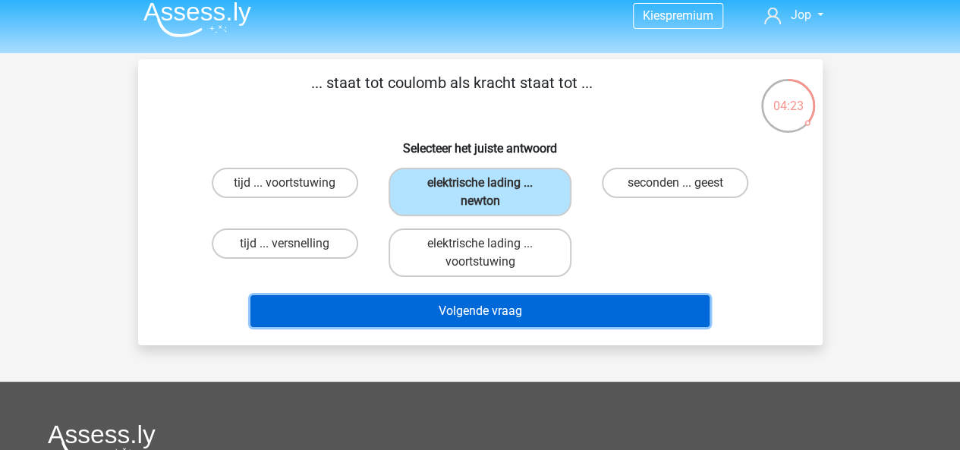
click at [530, 314] on button "Volgende vraag" at bounding box center [479, 311] width 459 height 32
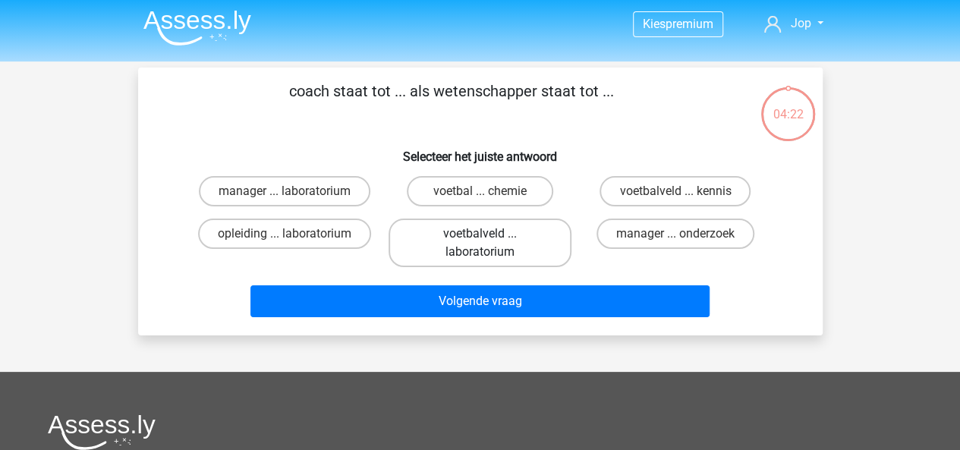
scroll to position [0, 0]
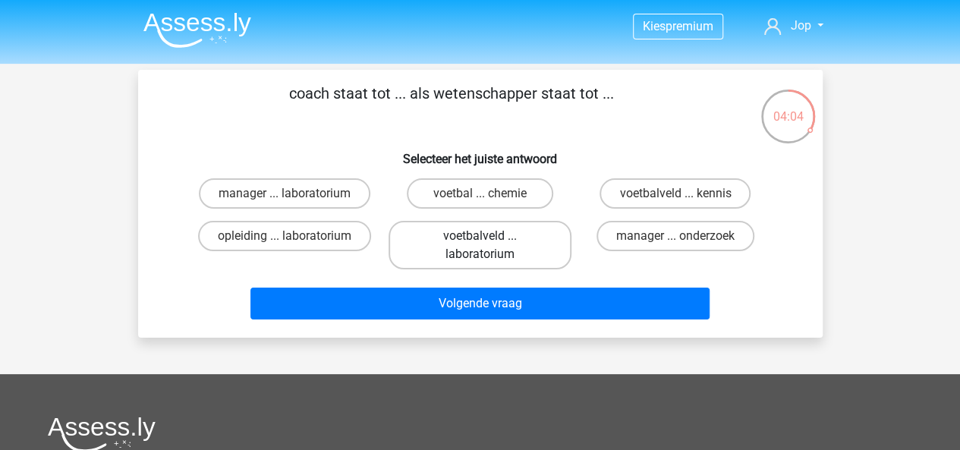
click at [452, 252] on label "voetbalveld ... laboratorium" at bounding box center [479, 245] width 183 height 49
click at [479, 246] on input "voetbalveld ... laboratorium" at bounding box center [484, 241] width 10 height 10
radio input "true"
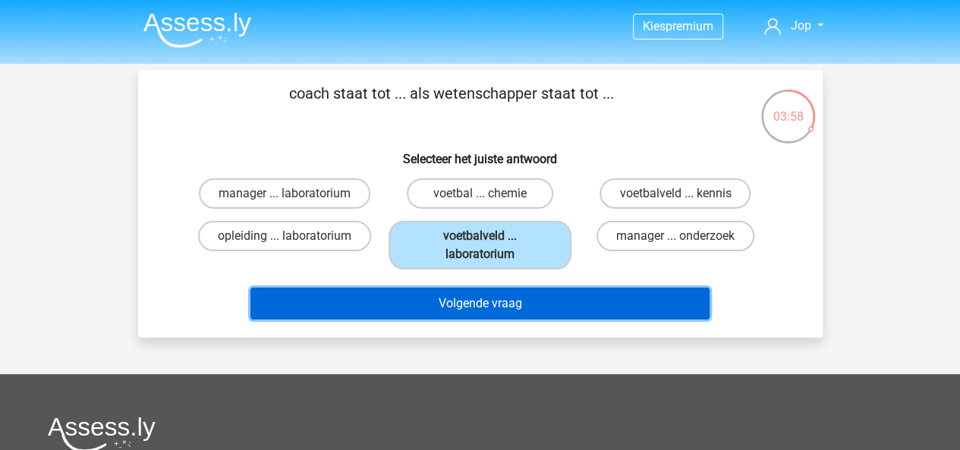
click at [445, 300] on button "Volgende vraag" at bounding box center [479, 304] width 459 height 32
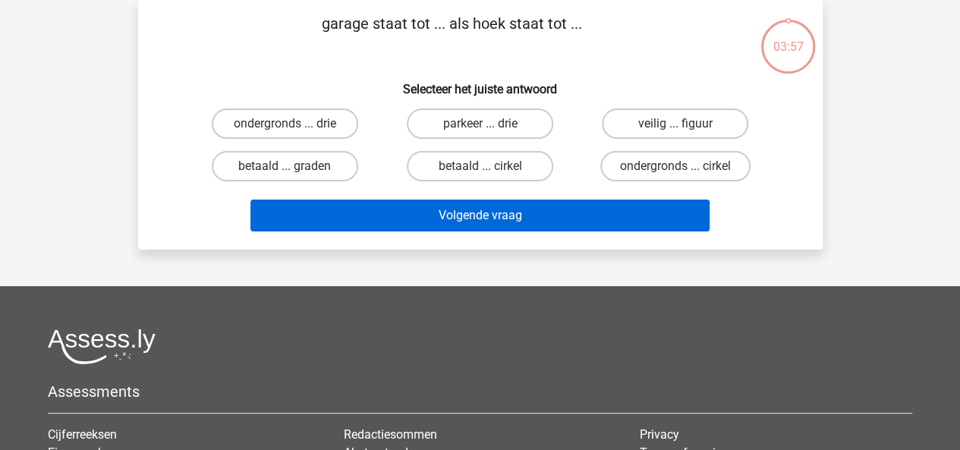
scroll to position [20, 0]
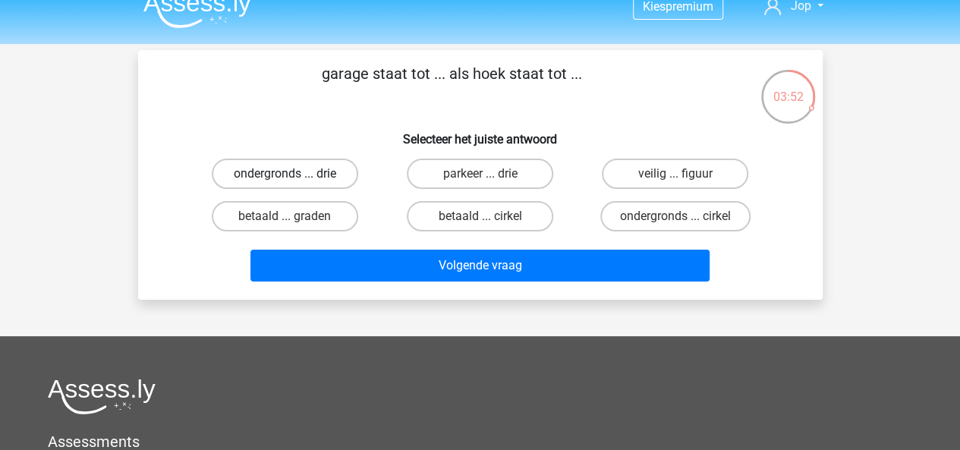
click at [266, 176] on label "ondergronds ... drie" at bounding box center [285, 174] width 146 height 30
click at [284, 176] on input "ondergronds ... drie" at bounding box center [289, 179] width 10 height 10
radio input "true"
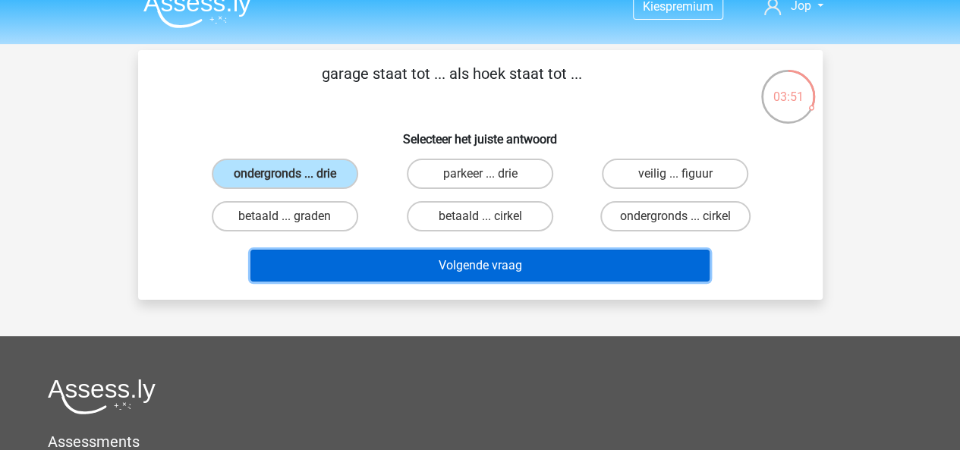
click at [422, 259] on button "Volgende vraag" at bounding box center [479, 266] width 459 height 32
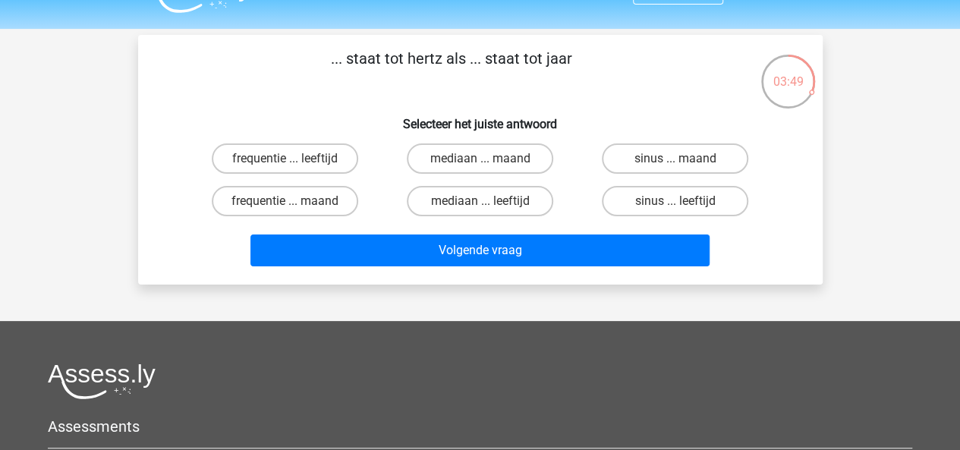
scroll to position [33, 0]
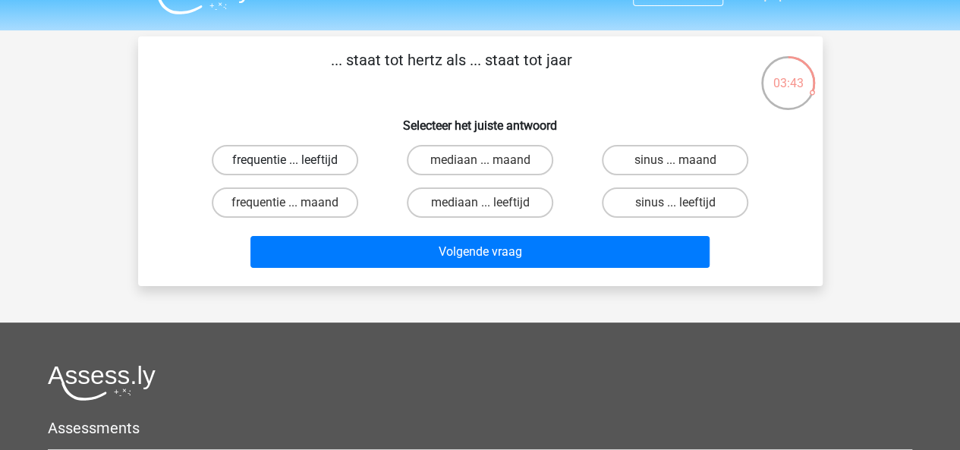
click at [296, 163] on label "frequentie ... leeftijd" at bounding box center [285, 160] width 146 height 30
click at [294, 163] on input "frequentie ... leeftijd" at bounding box center [289, 165] width 10 height 10
radio input "true"
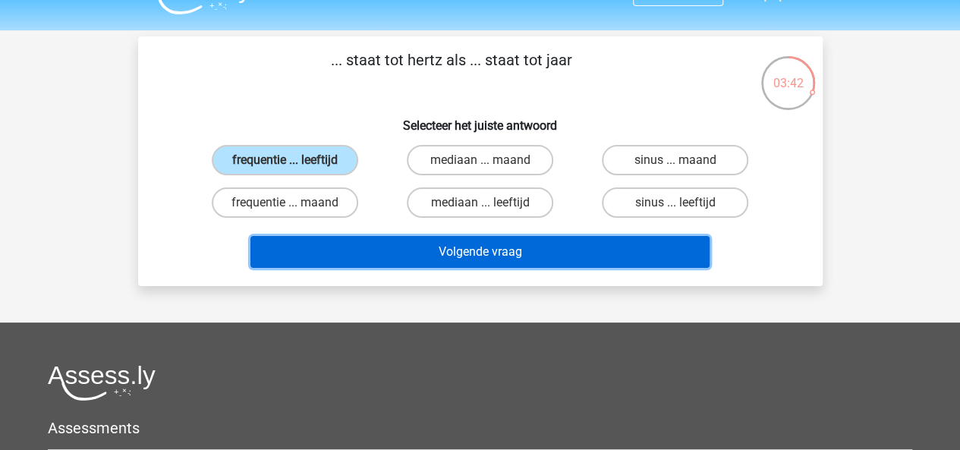
click at [421, 250] on button "Volgende vraag" at bounding box center [479, 252] width 459 height 32
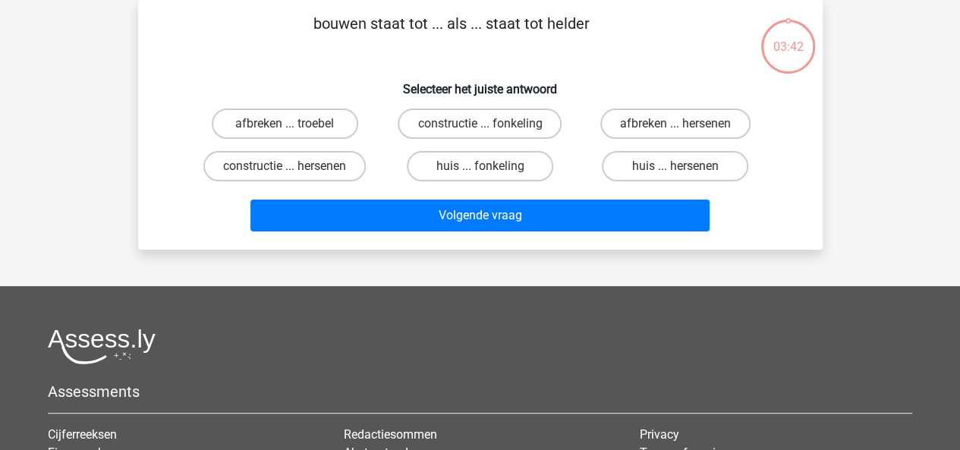
scroll to position [4, 0]
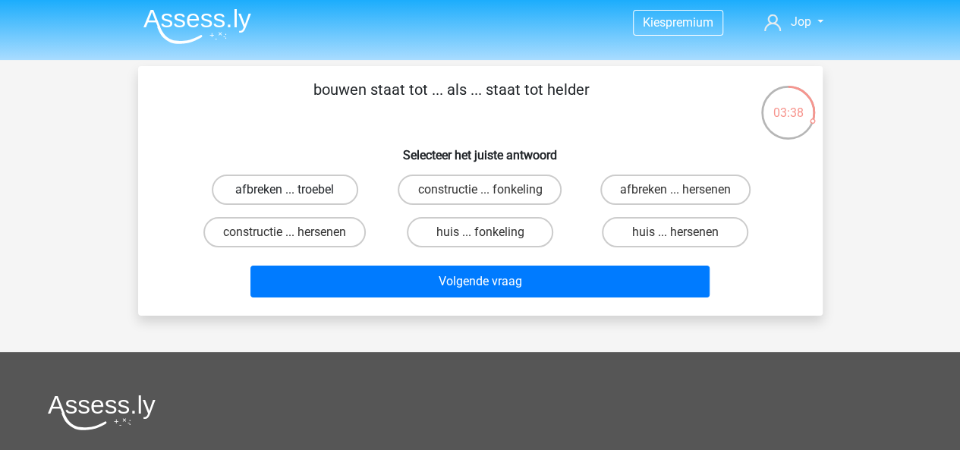
click at [294, 201] on label "afbreken ... troebel" at bounding box center [285, 189] width 146 height 30
click at [294, 200] on input "afbreken ... troebel" at bounding box center [289, 195] width 10 height 10
radio input "true"
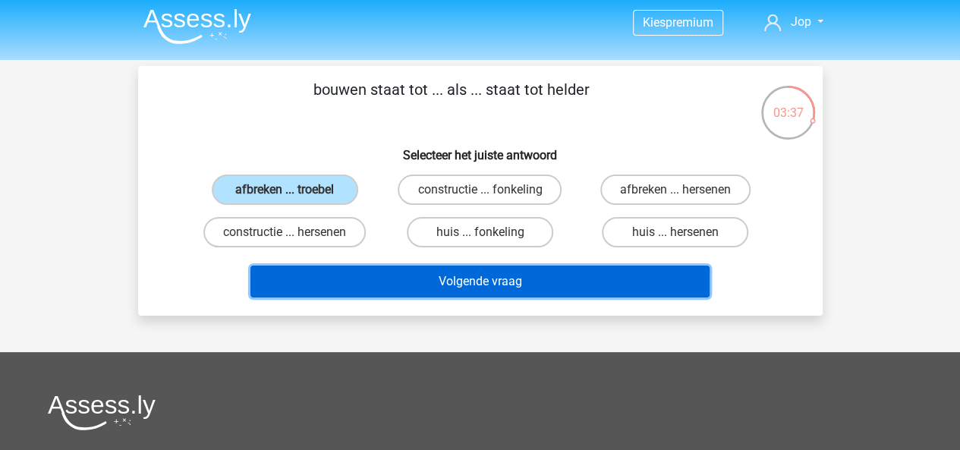
click at [429, 280] on button "Volgende vraag" at bounding box center [479, 282] width 459 height 32
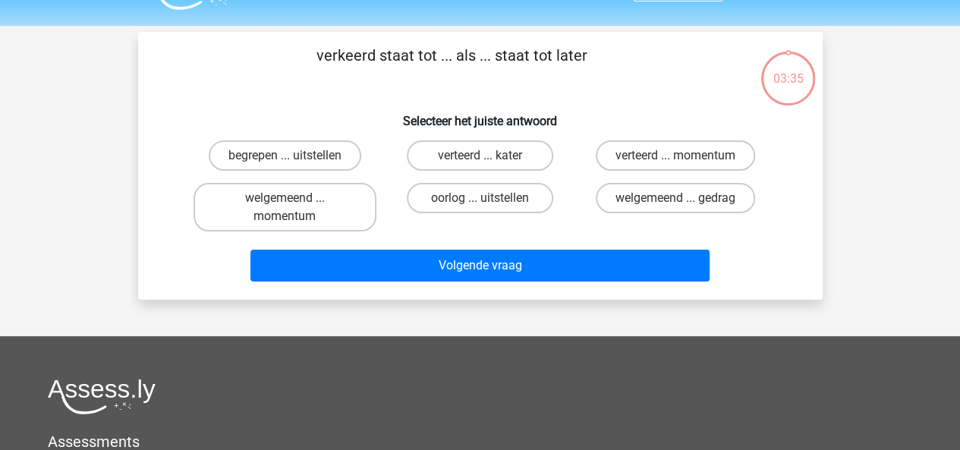
scroll to position [36, 0]
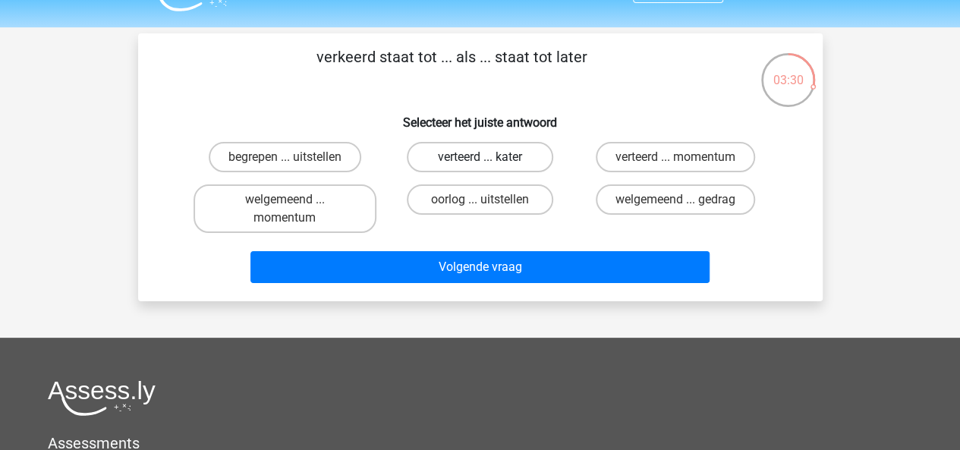
click at [478, 160] on label "verteerd ... kater" at bounding box center [480, 157] width 146 height 30
click at [479, 160] on input "verteerd ... kater" at bounding box center [484, 162] width 10 height 10
radio input "true"
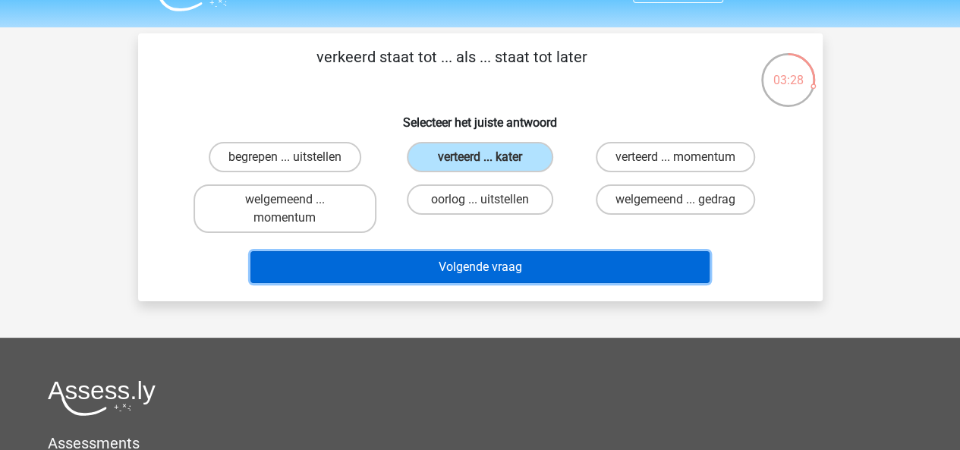
click at [552, 273] on button "Volgende vraag" at bounding box center [479, 267] width 459 height 32
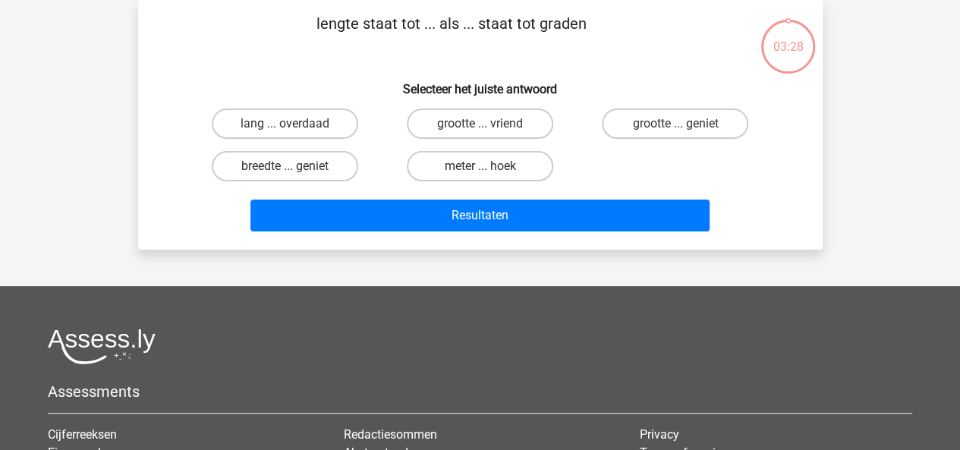
scroll to position [0, 0]
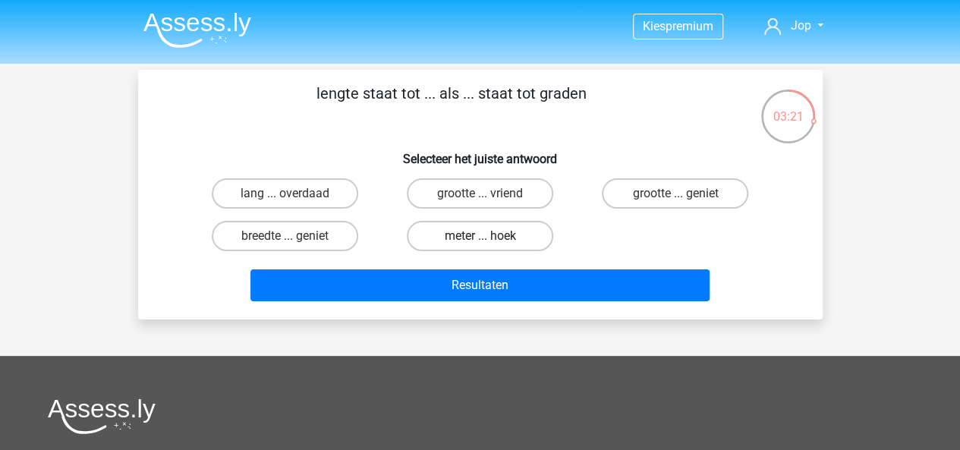
click at [444, 237] on label "meter ... hoek" at bounding box center [480, 236] width 146 height 30
click at [479, 237] on input "meter ... hoek" at bounding box center [484, 241] width 10 height 10
radio input "true"
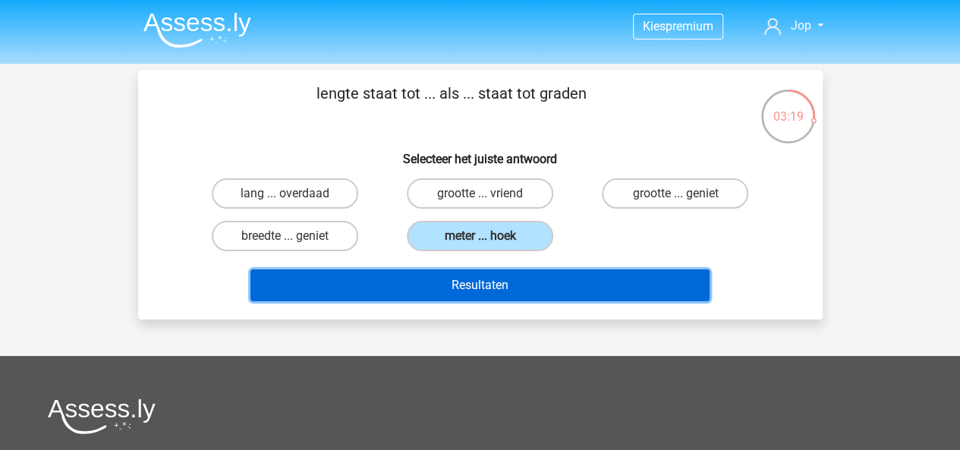
click at [510, 293] on button "Resultaten" at bounding box center [479, 285] width 459 height 32
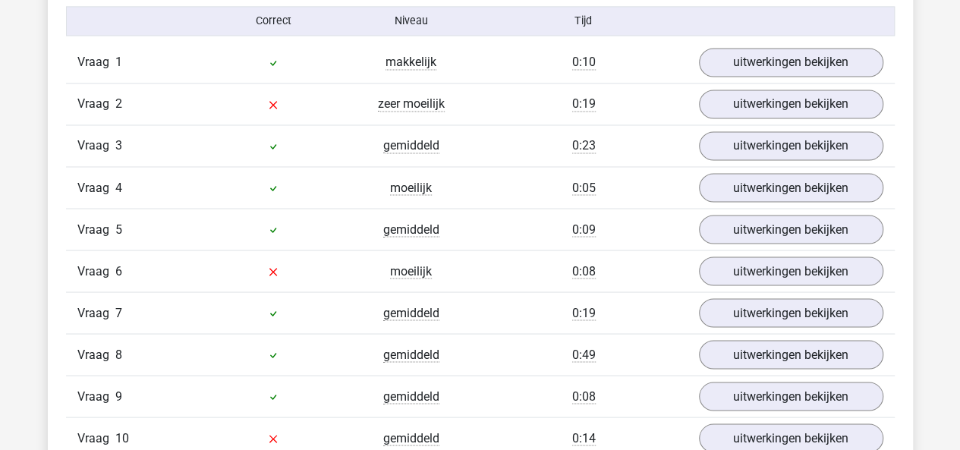
scroll to position [1267, 0]
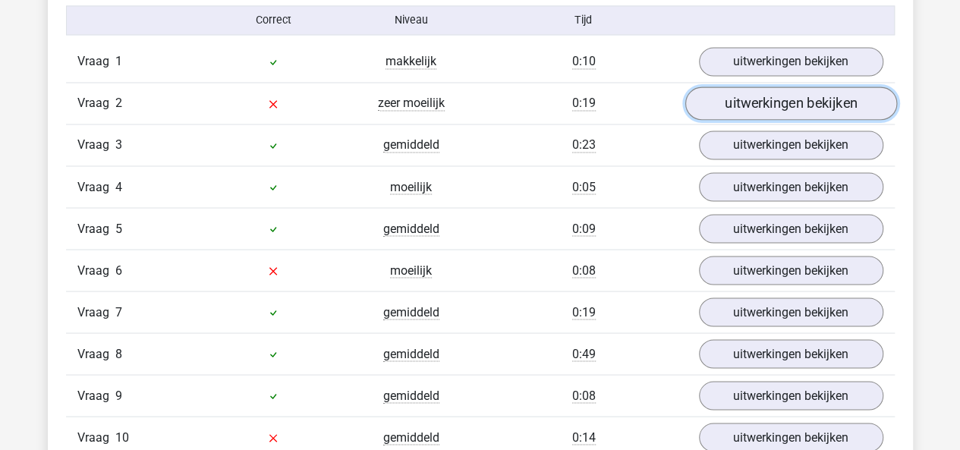
click at [747, 110] on link "uitwerkingen bekijken" at bounding box center [790, 103] width 212 height 33
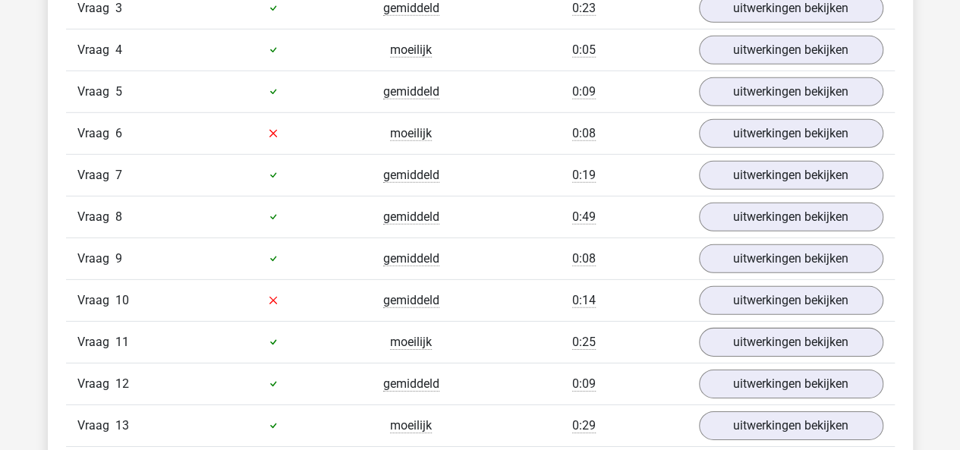
scroll to position [2189, 0]
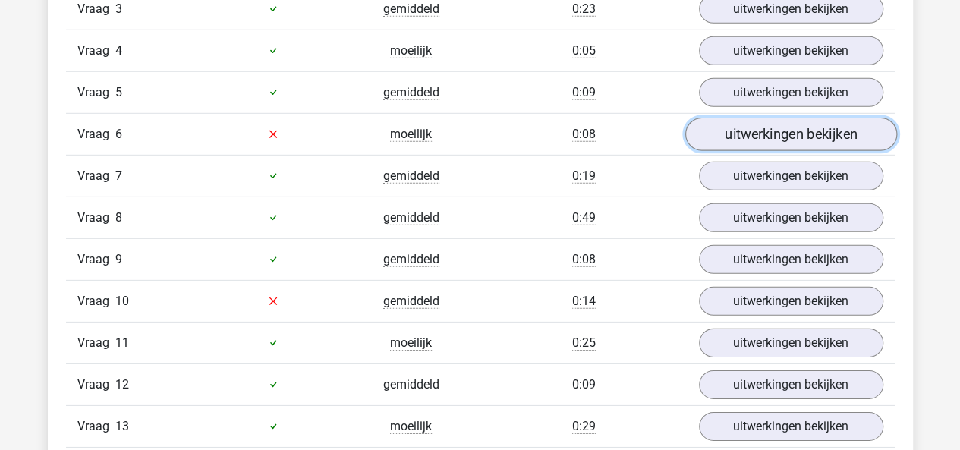
click at [747, 122] on link "uitwerkingen bekijken" at bounding box center [790, 134] width 212 height 33
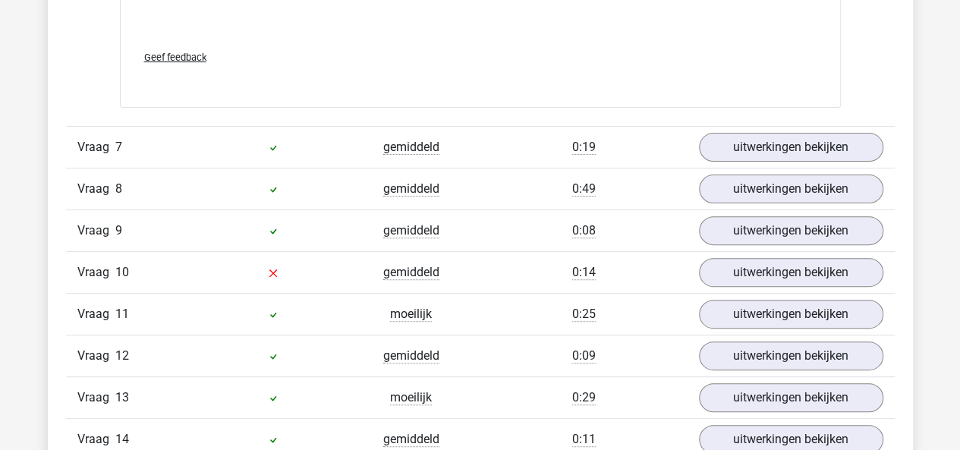
scroll to position [3024, 0]
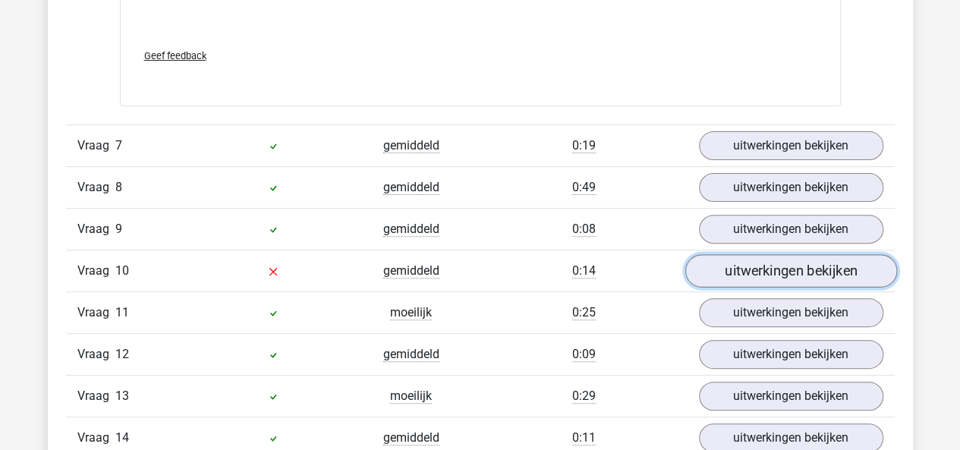
click at [753, 263] on link "uitwerkingen bekijken" at bounding box center [790, 270] width 212 height 33
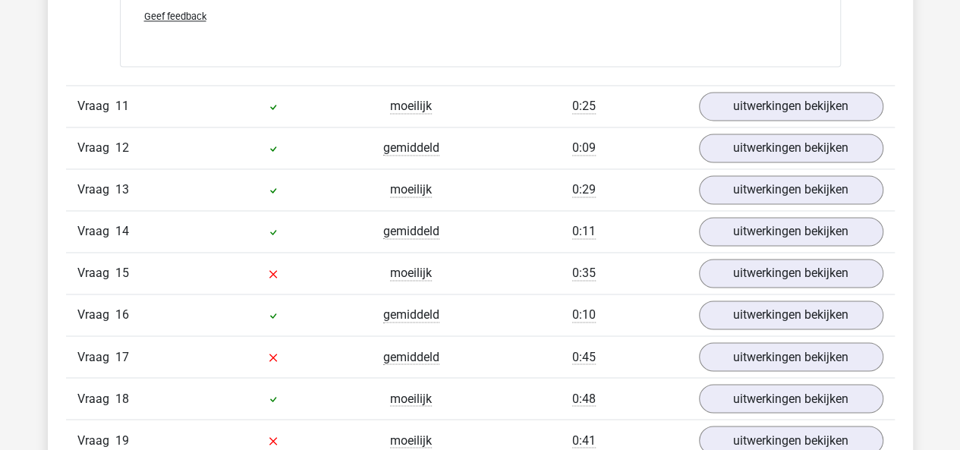
scroll to position [3997, 0]
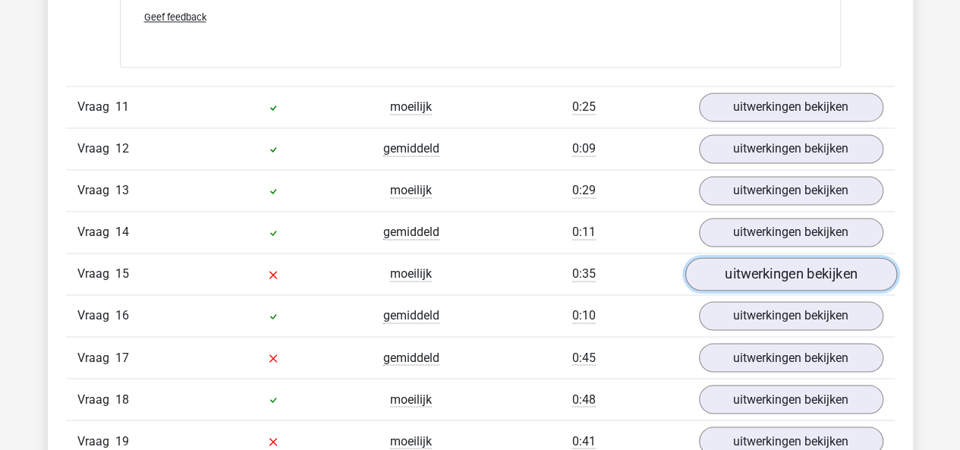
click at [724, 257] on link "uitwerkingen bekijken" at bounding box center [790, 273] width 212 height 33
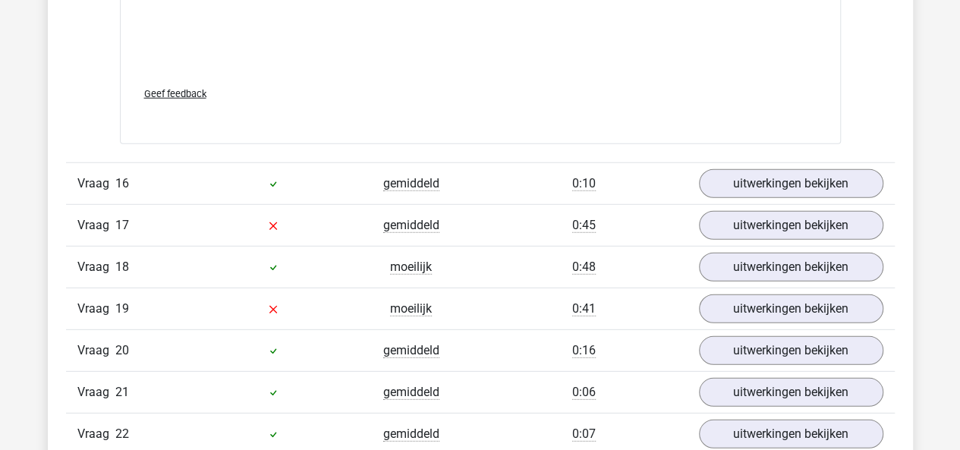
scroll to position [4896, 0]
click at [740, 210] on link "uitwerkingen bekijken" at bounding box center [790, 226] width 212 height 33
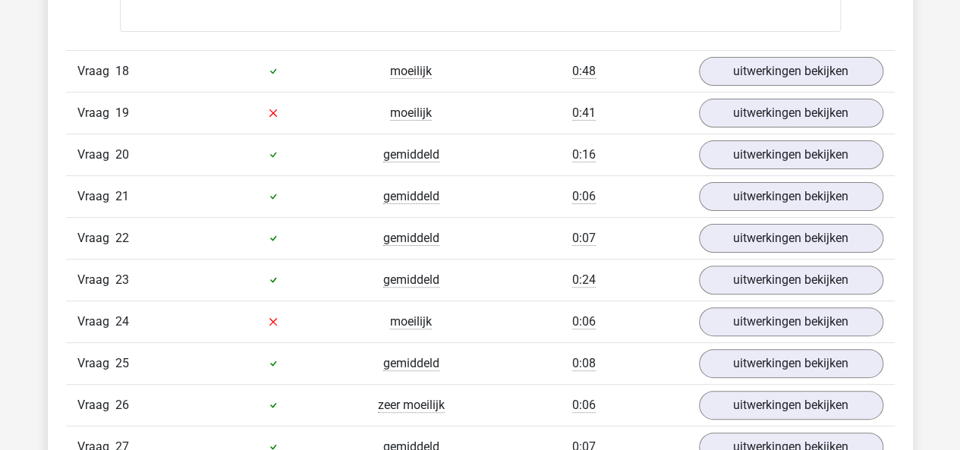
scroll to position [5880, 0]
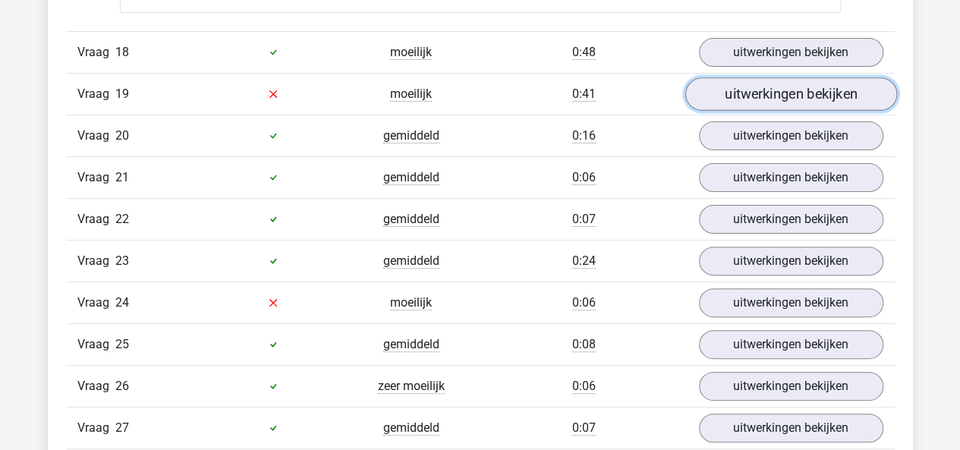
click at [757, 86] on link "uitwerkingen bekijken" at bounding box center [790, 93] width 212 height 33
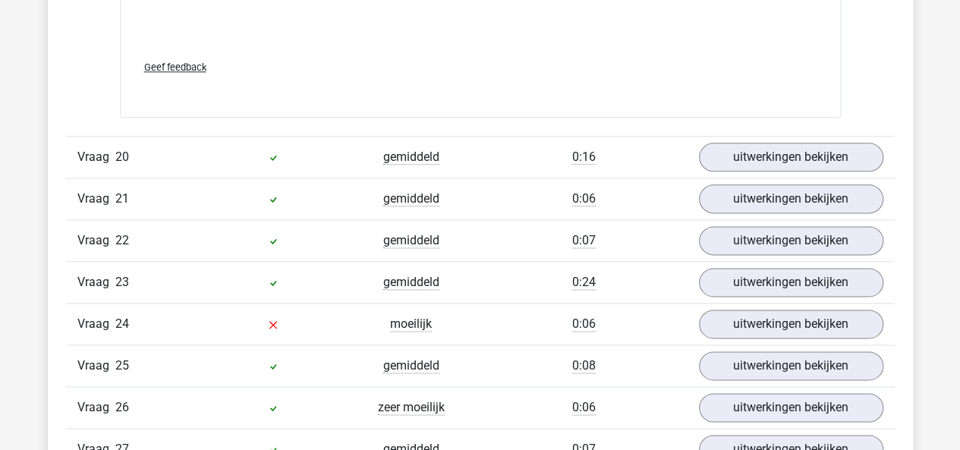
scroll to position [6636, 0]
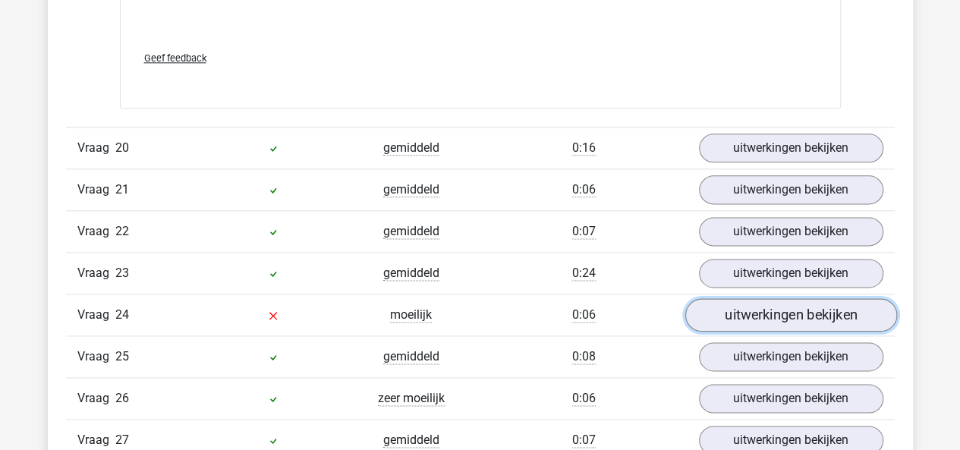
click at [760, 298] on link "uitwerkingen bekijken" at bounding box center [790, 314] width 212 height 33
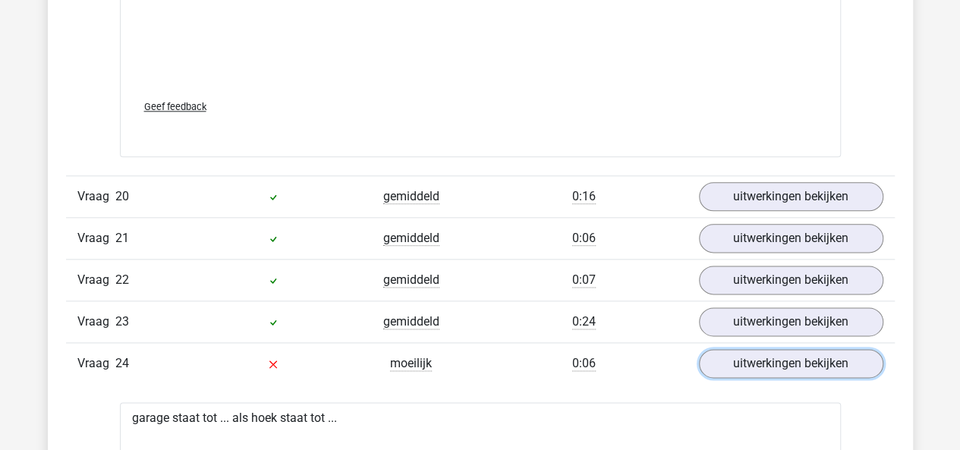
scroll to position [6531, 0]
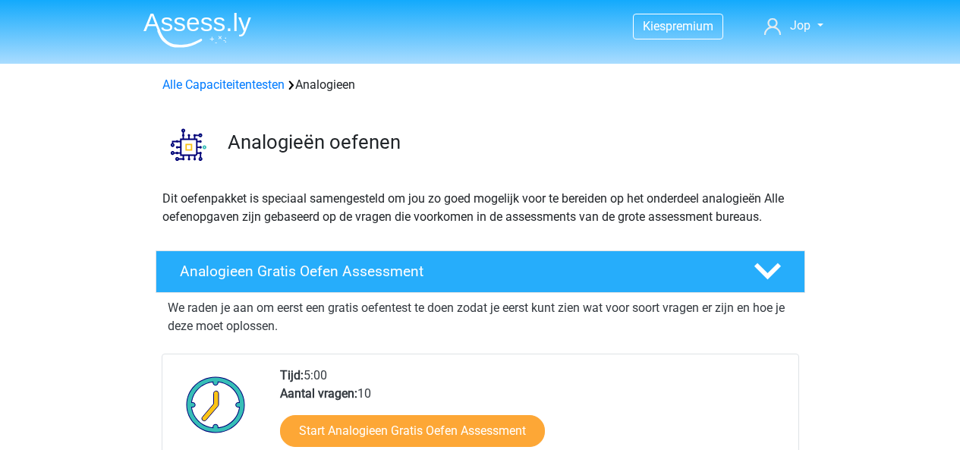
scroll to position [1680, 0]
